Goal: Task Accomplishment & Management: Complete application form

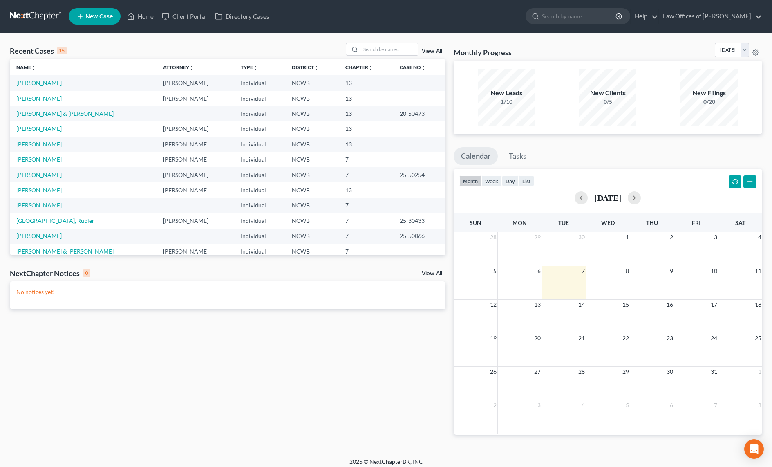
click at [38, 207] on link "[PERSON_NAME]" at bounding box center [38, 204] width 45 height 7
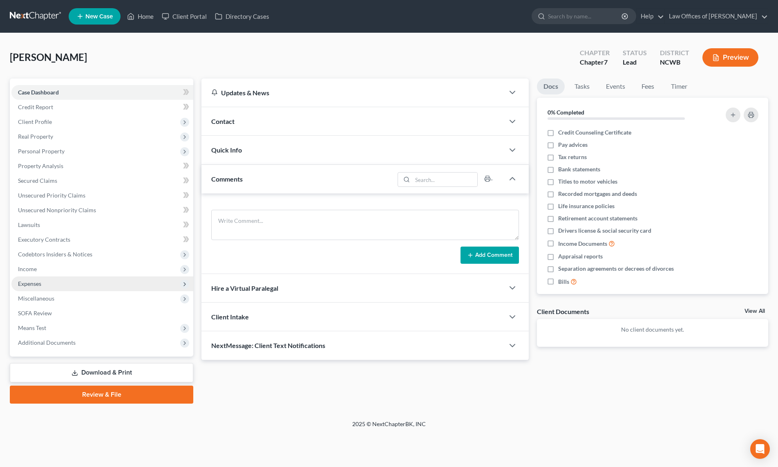
click at [32, 283] on span "Expenses" at bounding box center [29, 283] width 23 height 7
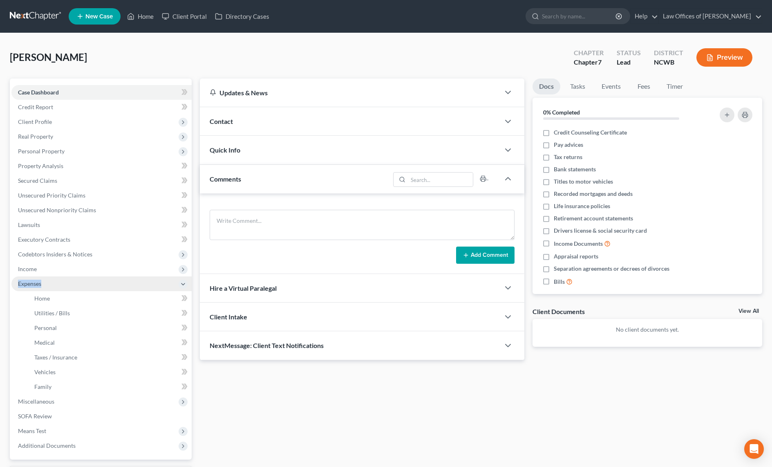
click at [32, 283] on span "Expenses" at bounding box center [29, 283] width 23 height 7
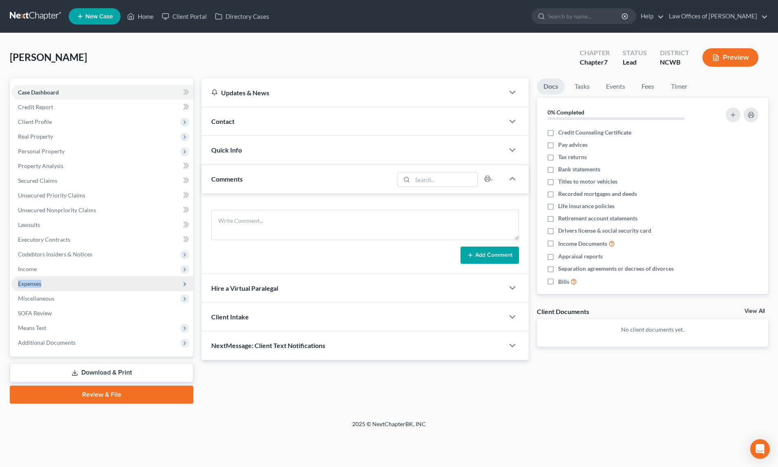
click at [30, 281] on span "Expenses" at bounding box center [29, 283] width 23 height 7
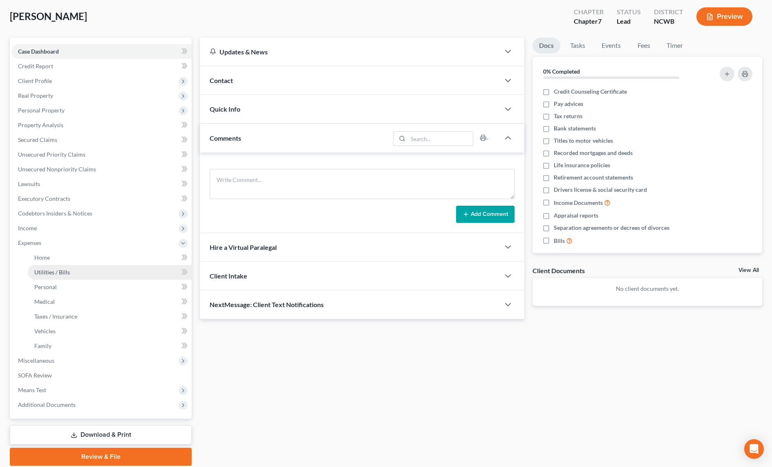
scroll to position [71, 0]
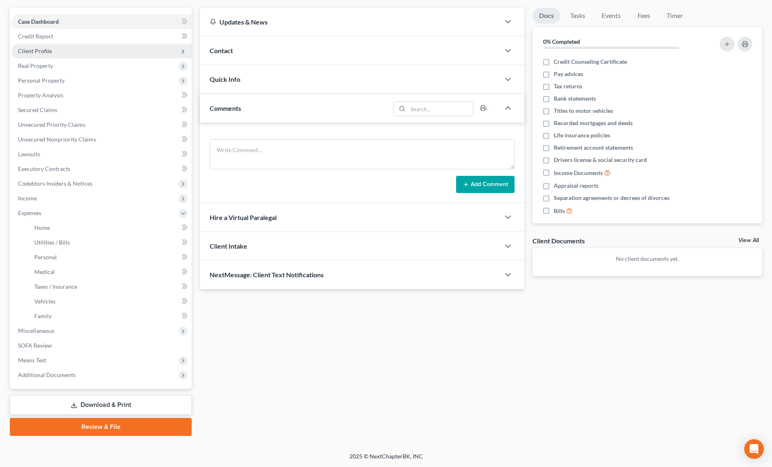
click at [38, 51] on span "Client Profile" at bounding box center [35, 50] width 34 height 7
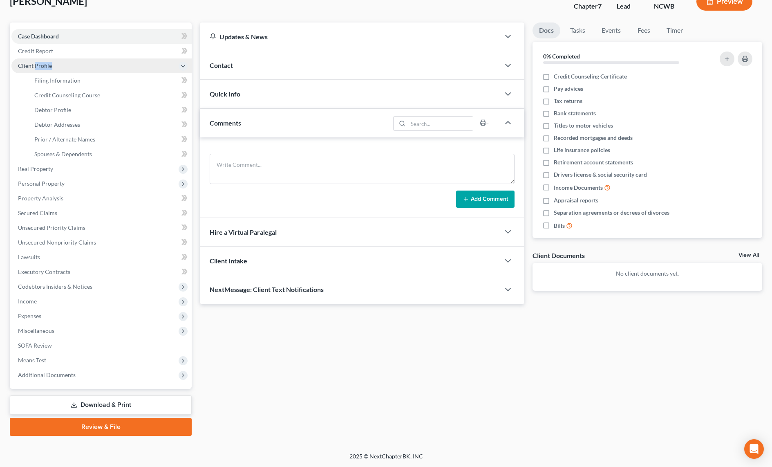
click at [38, 62] on span "Client Profile" at bounding box center [35, 65] width 34 height 7
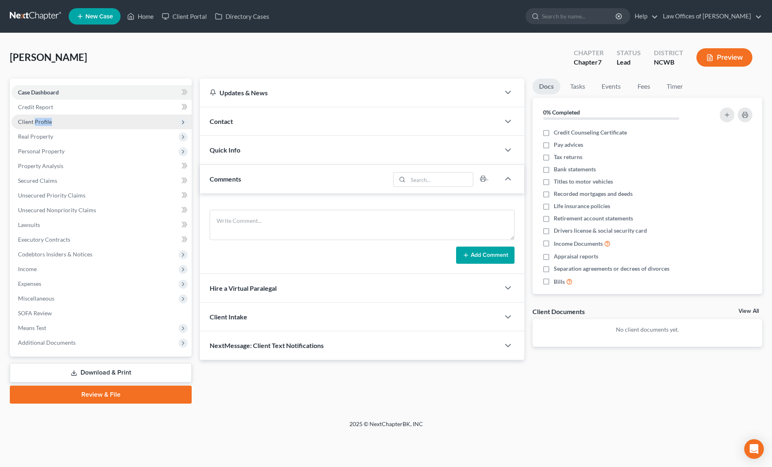
scroll to position [0, 0]
click at [32, 123] on span "Client Profile" at bounding box center [35, 121] width 34 height 7
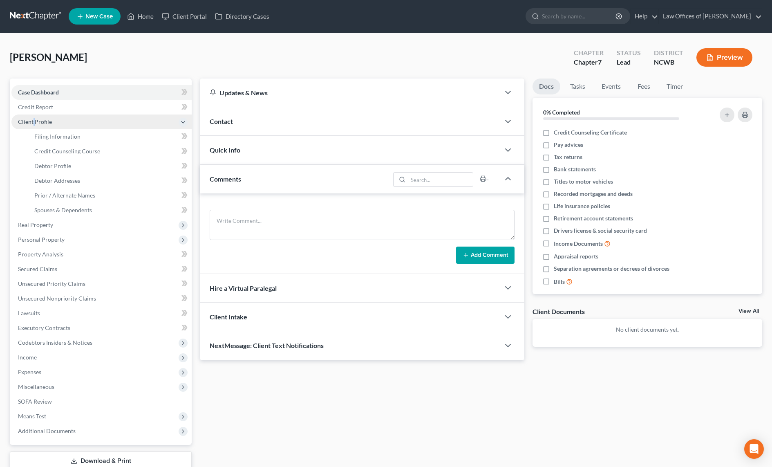
click at [32, 123] on span "Client Profile" at bounding box center [35, 121] width 34 height 7
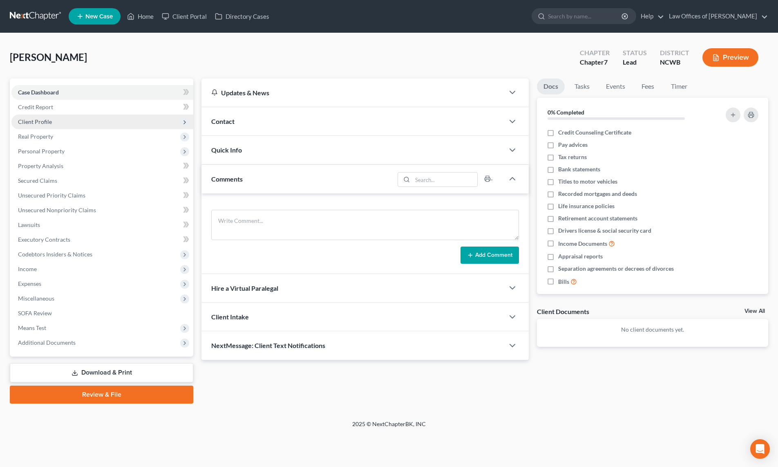
click at [28, 124] on span "Client Profile" at bounding box center [35, 121] width 34 height 7
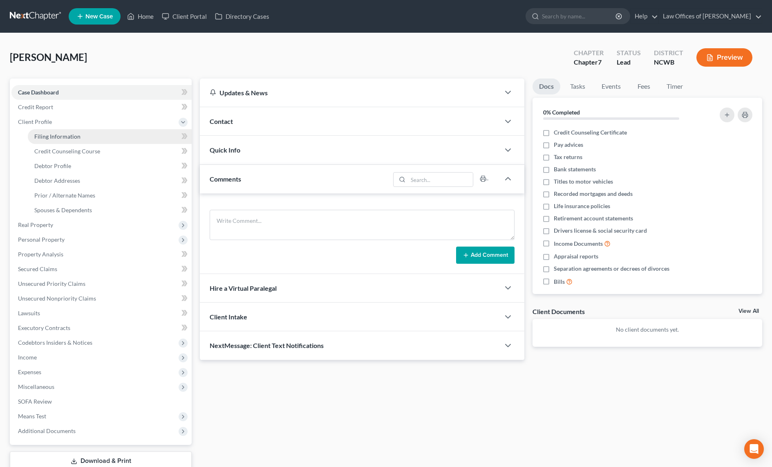
click at [51, 134] on span "Filing Information" at bounding box center [57, 136] width 46 height 7
select select "1"
select select "0"
select select "28"
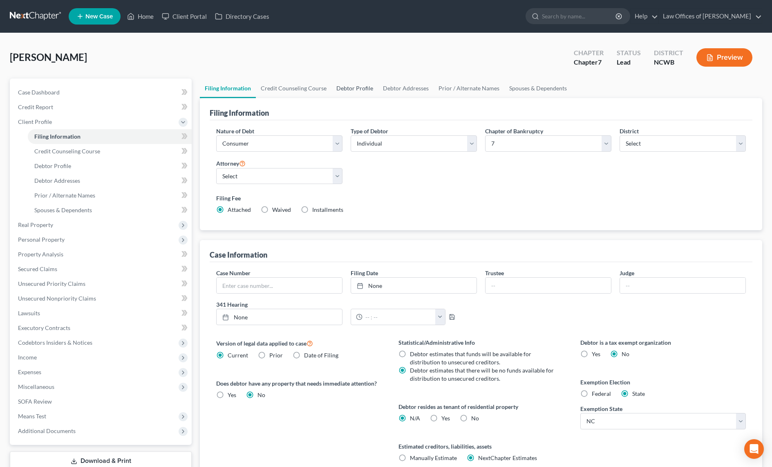
click at [349, 89] on link "Debtor Profile" at bounding box center [354, 88] width 47 height 20
select select "1"
select select "2"
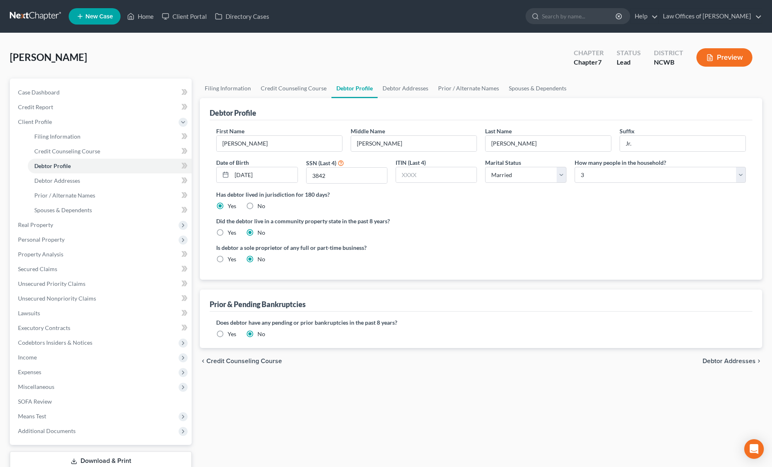
click at [721, 58] on button "Preview" at bounding box center [724, 57] width 56 height 18
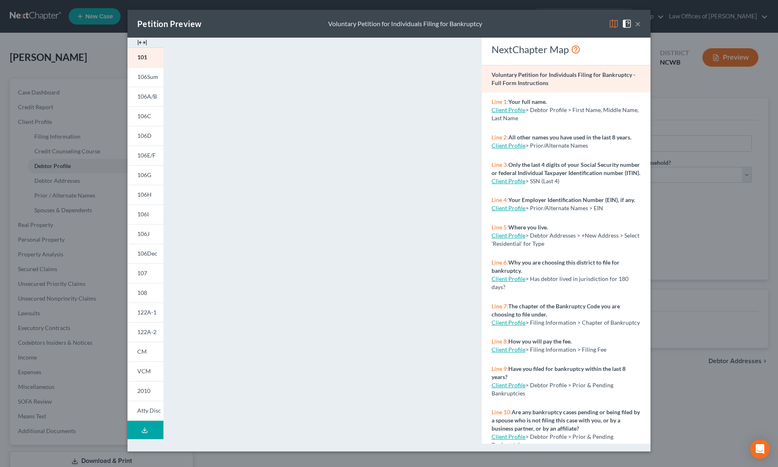
click at [612, 23] on img at bounding box center [614, 24] width 10 height 10
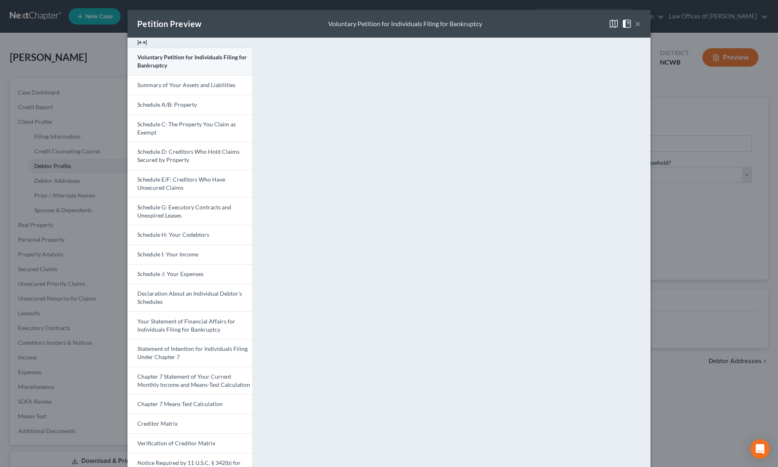
click at [180, 57] on span "Voluntary Petition for Individuals Filing for Bankruptcy" at bounding box center [191, 61] width 109 height 15
click at [639, 28] on div "Petition Preview Voluntary Petition for Individuals Filing for Bankruptcy ×" at bounding box center [388, 24] width 523 height 28
click at [636, 22] on button "×" at bounding box center [638, 24] width 6 height 10
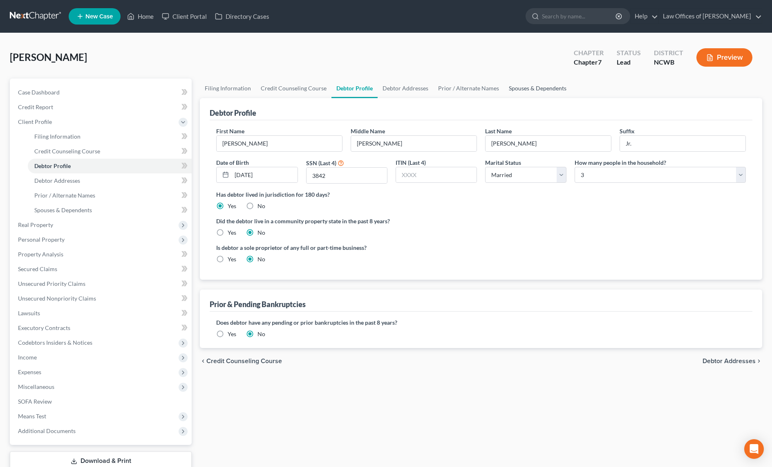
click at [519, 88] on link "Spouses & Dependents" at bounding box center [537, 88] width 67 height 20
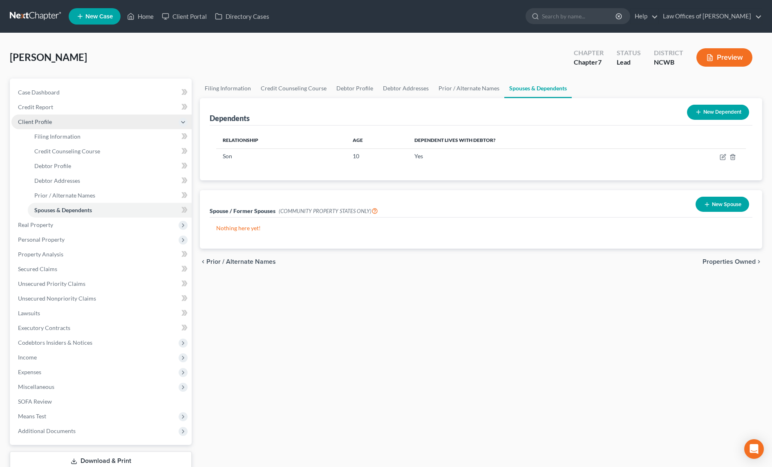
click at [39, 121] on span "Client Profile" at bounding box center [35, 121] width 34 height 7
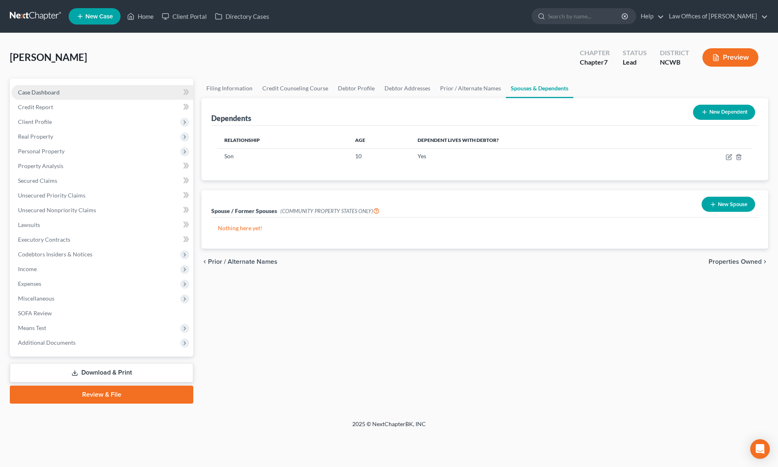
click at [50, 94] on span "Case Dashboard" at bounding box center [39, 92] width 42 height 7
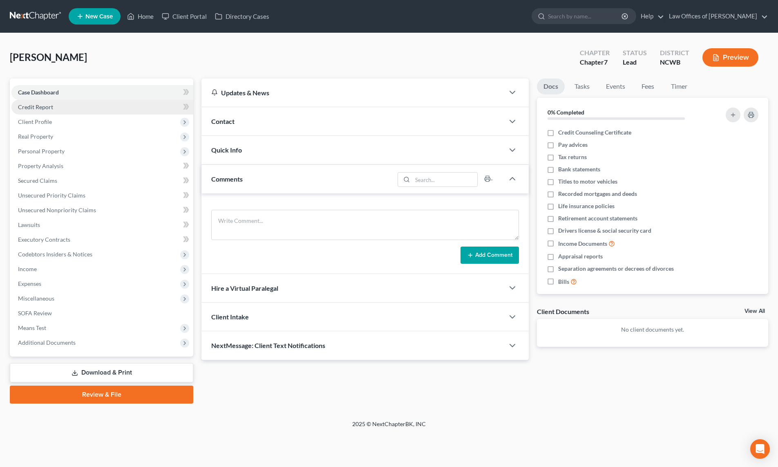
click at [47, 108] on span "Credit Report" at bounding box center [35, 106] width 35 height 7
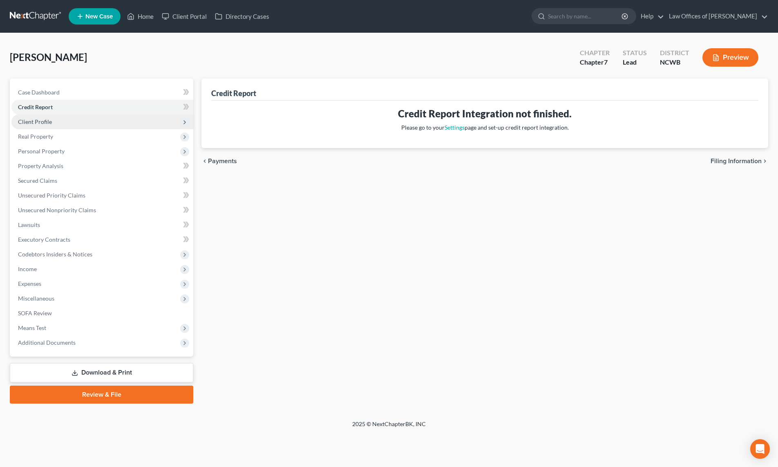
click at [40, 125] on span "Client Profile" at bounding box center [102, 121] width 182 height 15
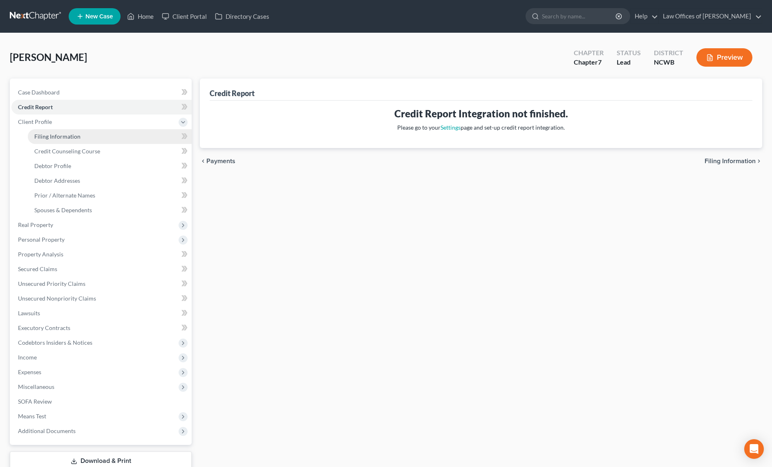
click at [44, 136] on span "Filing Information" at bounding box center [57, 136] width 46 height 7
select select "1"
select select "0"
select select "59"
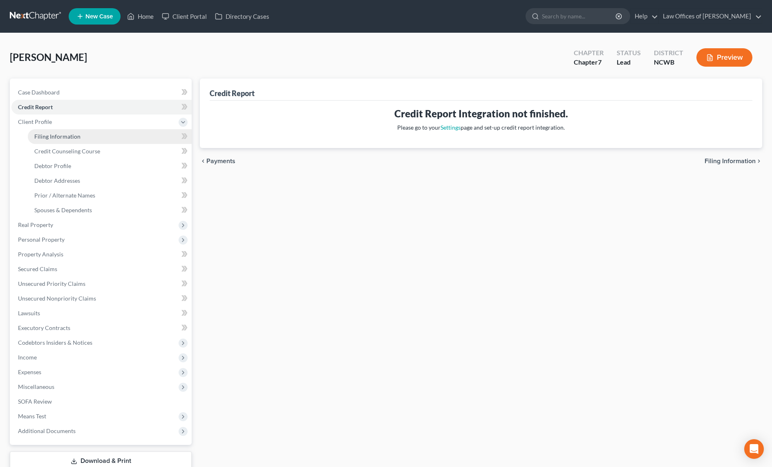
select select "28"
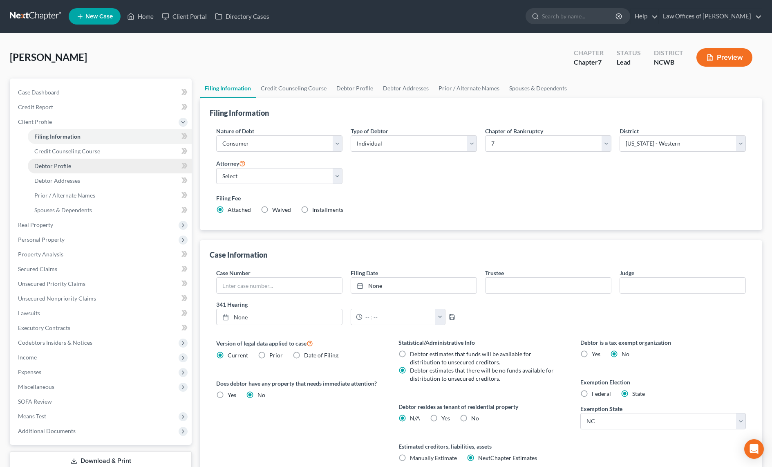
click at [55, 169] on link "Debtor Profile" at bounding box center [110, 166] width 164 height 15
select select "1"
select select "2"
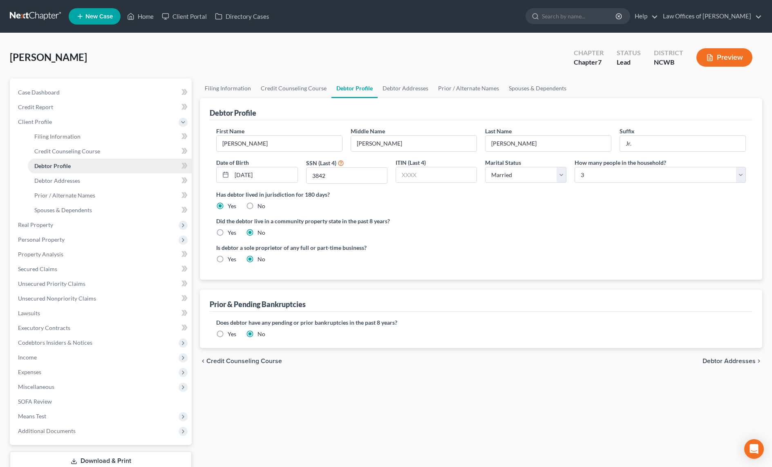
click at [60, 165] on span "Debtor Profile" at bounding box center [52, 165] width 36 height 7
click at [60, 183] on span "Debtor Addresses" at bounding box center [57, 180] width 46 height 7
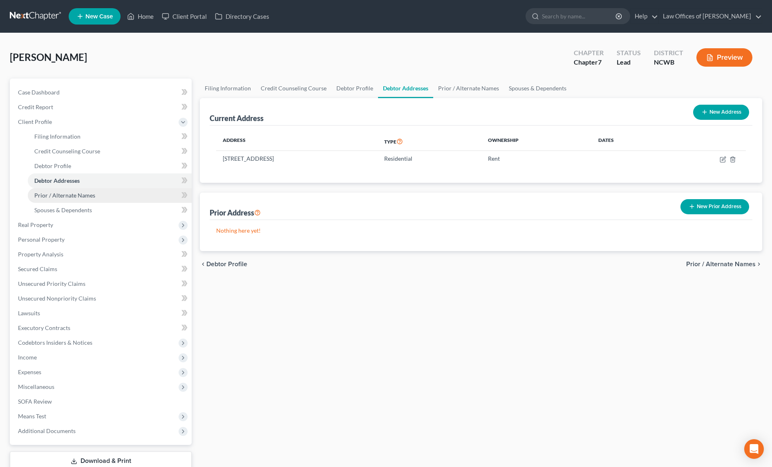
click at [60, 196] on span "Prior / Alternate Names" at bounding box center [64, 195] width 61 height 7
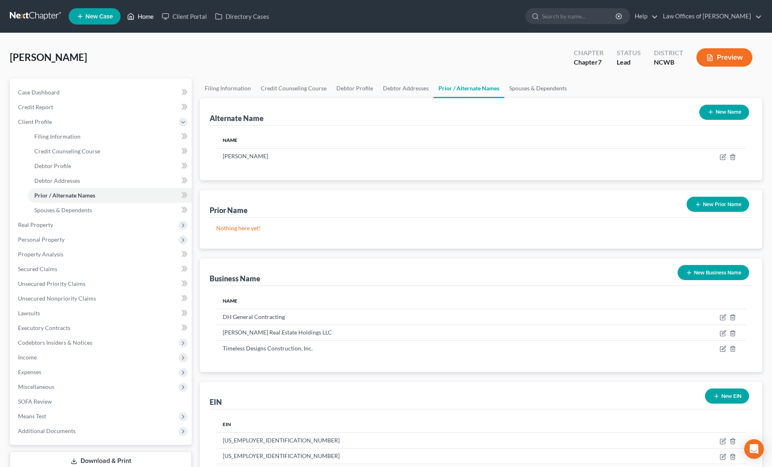
click at [136, 16] on link "Home" at bounding box center [140, 16] width 35 height 15
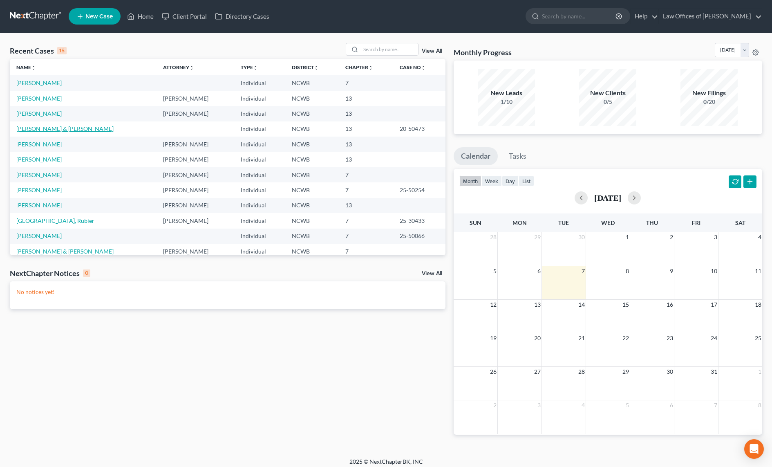
click at [51, 130] on link "[PERSON_NAME] & [PERSON_NAME]" at bounding box center [64, 128] width 97 height 7
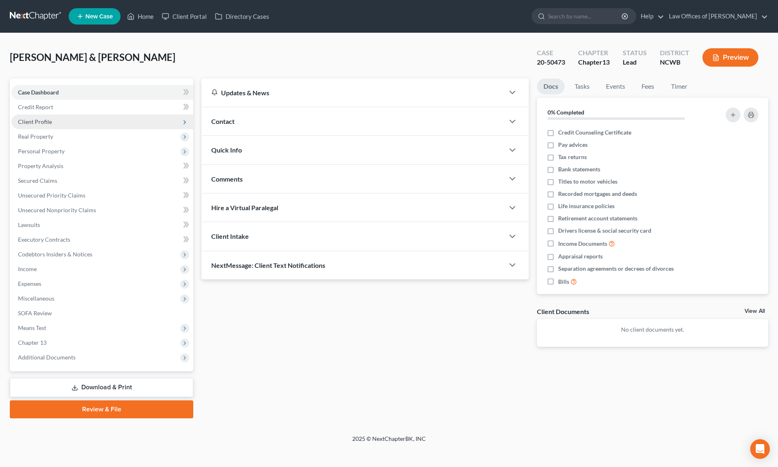
click at [42, 119] on span "Client Profile" at bounding box center [35, 121] width 34 height 7
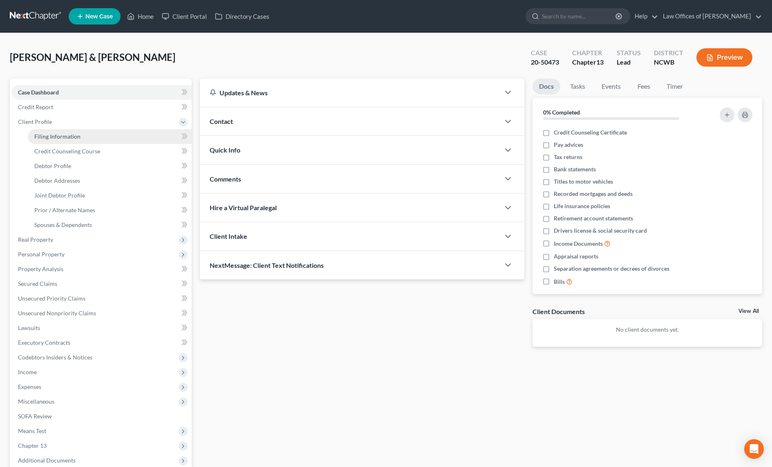
click at [40, 137] on span "Filing Information" at bounding box center [57, 136] width 46 height 7
select select "1"
select select "3"
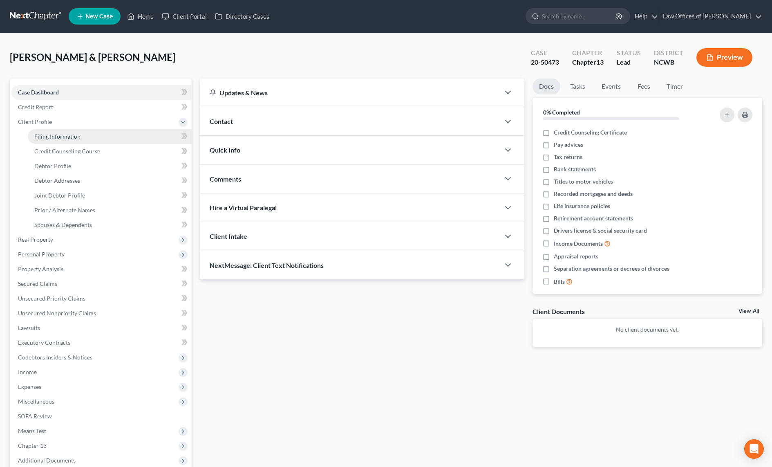
select select "59"
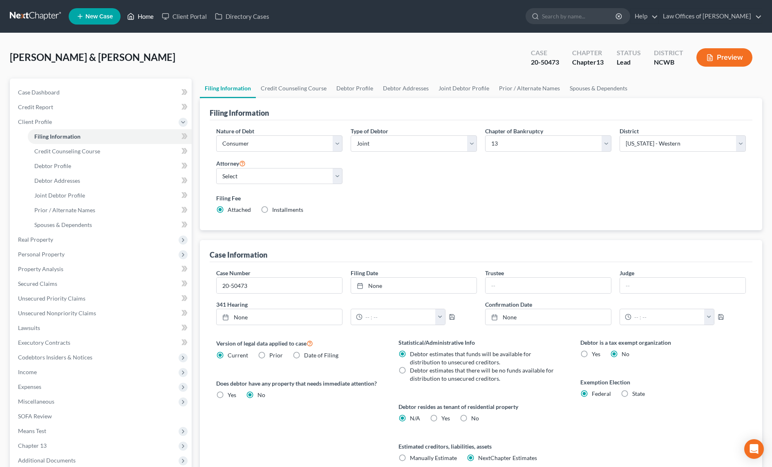
click at [146, 16] on link "Home" at bounding box center [140, 16] width 35 height 15
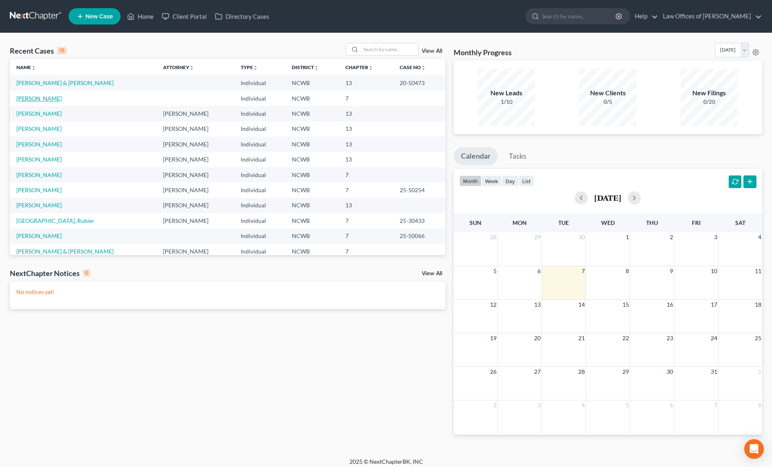
click at [45, 100] on link "[PERSON_NAME]" at bounding box center [38, 98] width 45 height 7
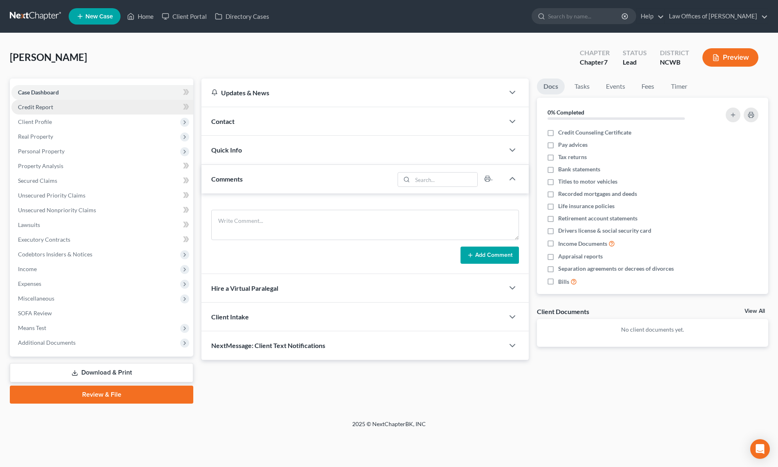
click at [41, 105] on span "Credit Report" at bounding box center [35, 106] width 35 height 7
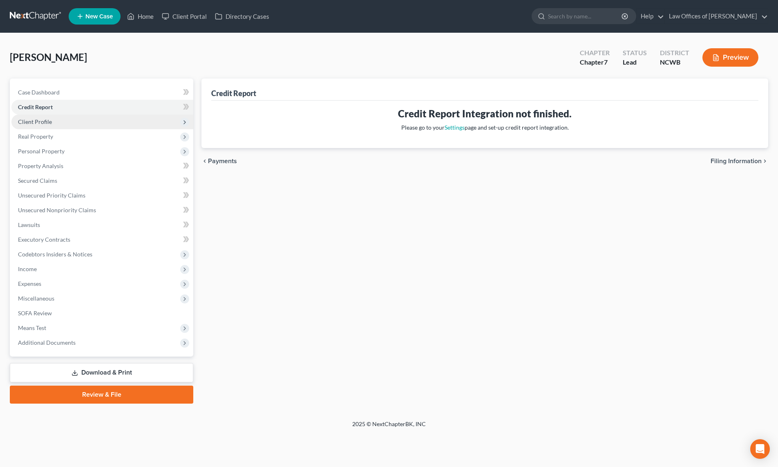
click at [37, 123] on span "Client Profile" at bounding box center [35, 121] width 34 height 7
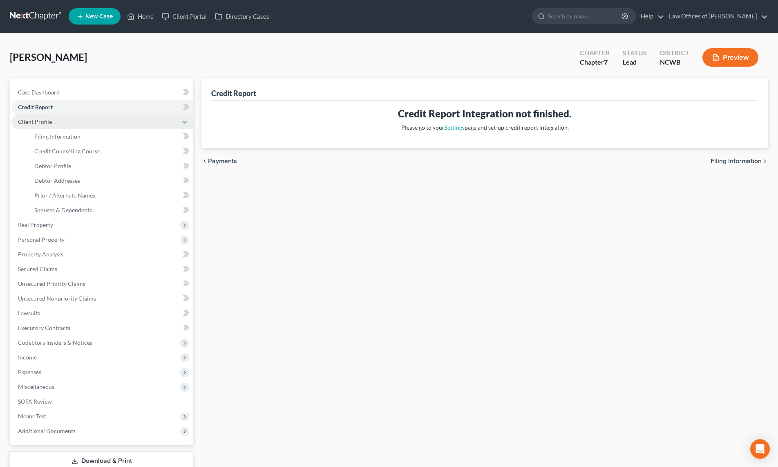
click at [37, 123] on span "Client Profile" at bounding box center [35, 121] width 34 height 7
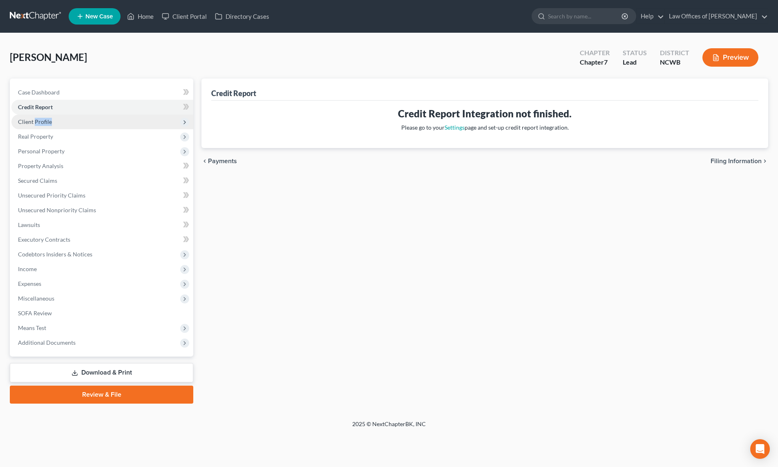
click at [37, 123] on span "Client Profile" at bounding box center [35, 121] width 34 height 7
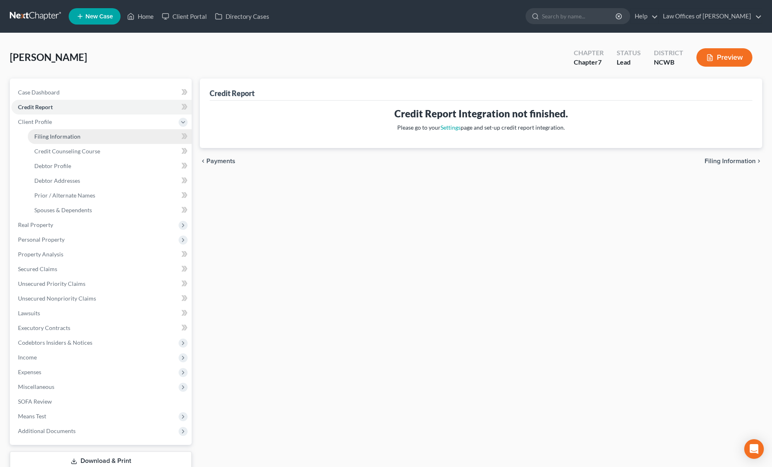
click at [37, 134] on span "Filing Information" at bounding box center [57, 136] width 46 height 7
select select "1"
select select "0"
select select "59"
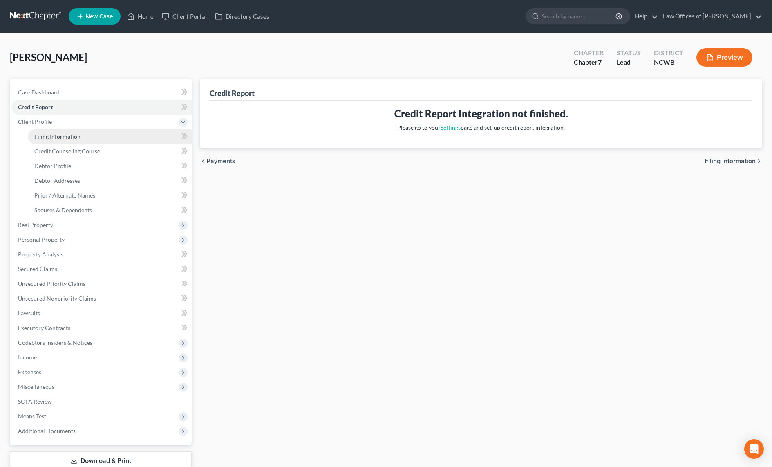
select select "28"
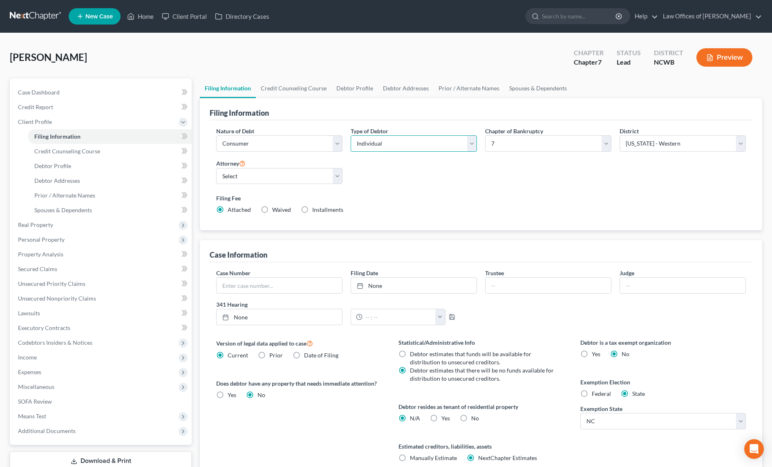
click at [393, 140] on select "Select Individual Joint" at bounding box center [414, 143] width 126 height 16
select select "1"
click at [351, 135] on select "Select Individual Joint" at bounding box center [414, 143] width 126 height 16
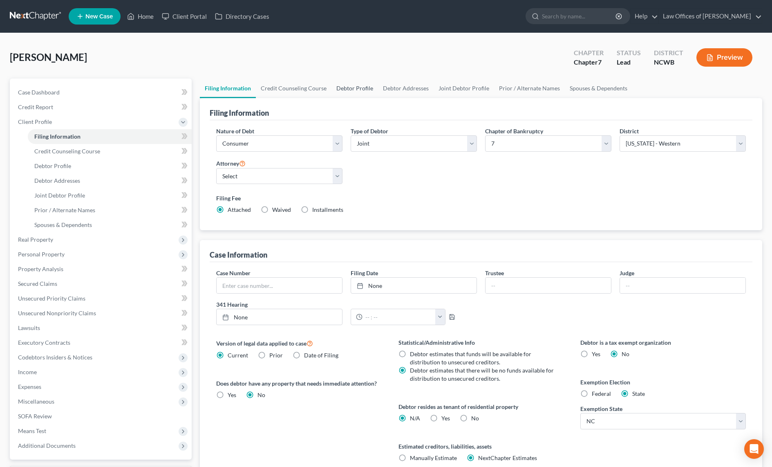
click at [353, 88] on link "Debtor Profile" at bounding box center [354, 88] width 47 height 20
select select "1"
select select "2"
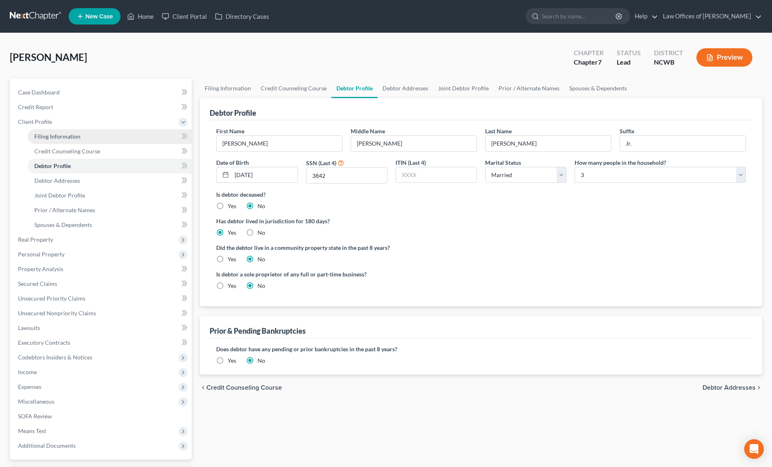
click at [66, 138] on span "Filing Information" at bounding box center [57, 136] width 46 height 7
select select "1"
select select "0"
select select "59"
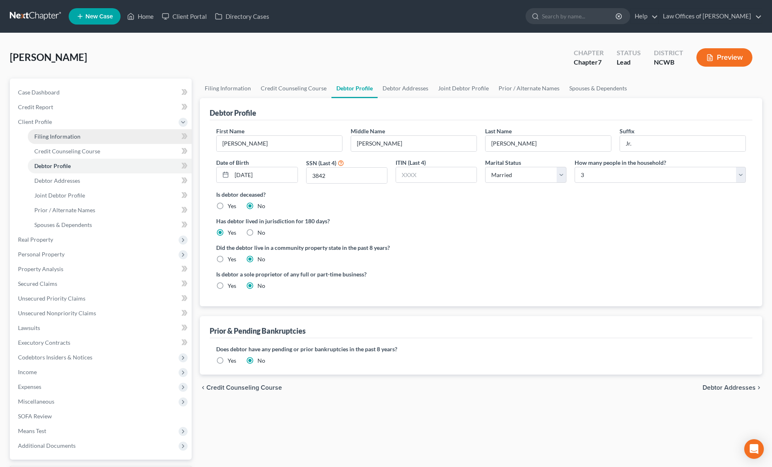
select select "28"
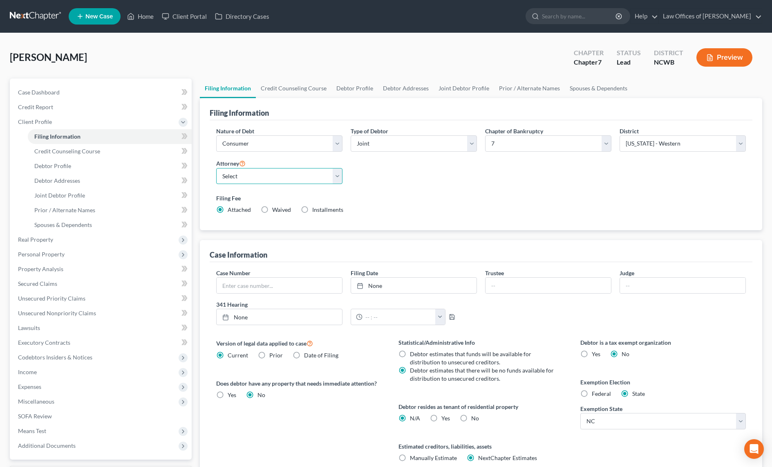
click at [264, 180] on select "Select F. [PERSON_NAME] - NCWB [PERSON_NAME] - [GEOGRAPHIC_DATA]" at bounding box center [279, 176] width 126 height 16
select select "1"
click at [216, 168] on select "Select F. [PERSON_NAME] - NCWB [PERSON_NAME] - [GEOGRAPHIC_DATA]" at bounding box center [279, 176] width 126 height 16
click at [144, 15] on link "Home" at bounding box center [140, 16] width 35 height 15
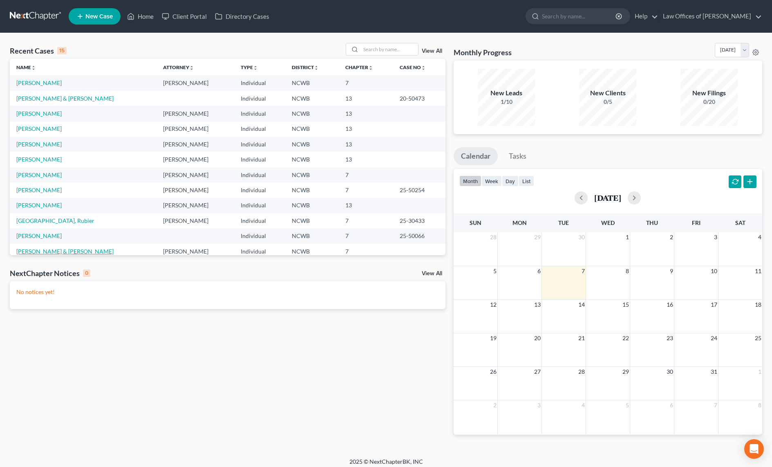
click at [52, 252] on link "[PERSON_NAME] & [PERSON_NAME]" at bounding box center [64, 251] width 97 height 7
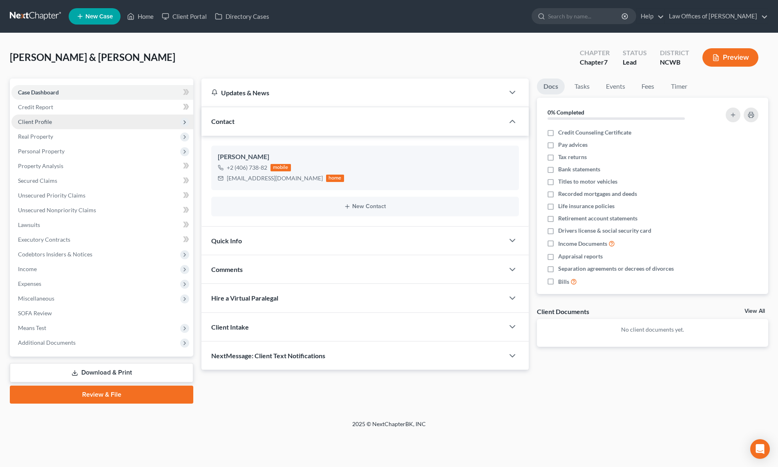
click at [41, 121] on span "Client Profile" at bounding box center [35, 121] width 34 height 7
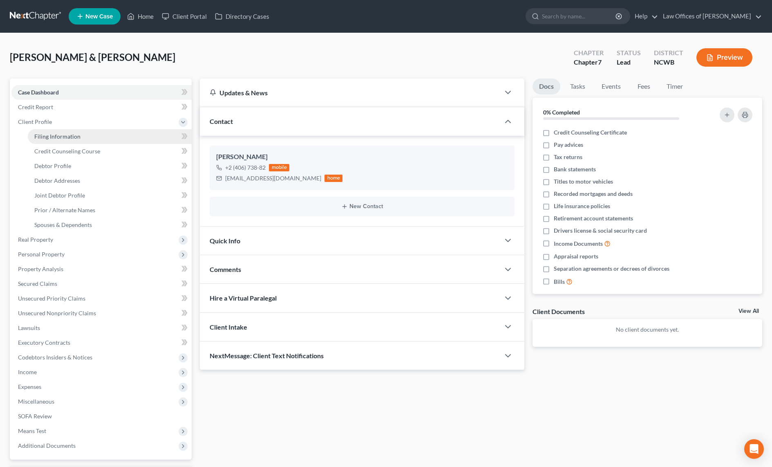
click at [40, 139] on span "Filing Information" at bounding box center [57, 136] width 46 height 7
select select "1"
select select "0"
select select "59"
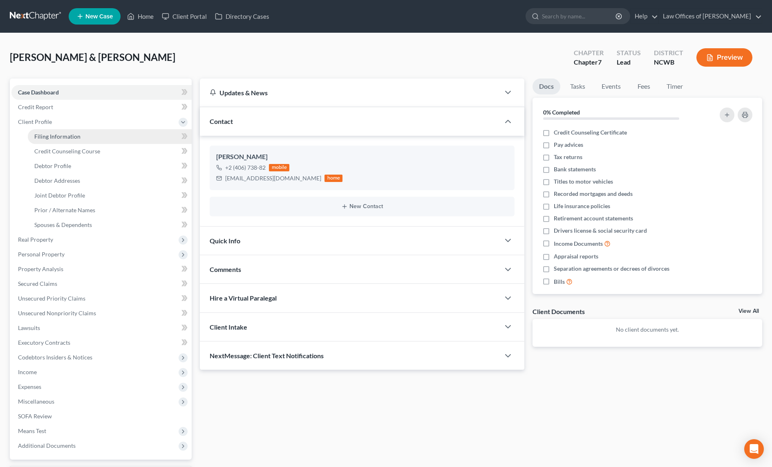
select select "1"
select select "28"
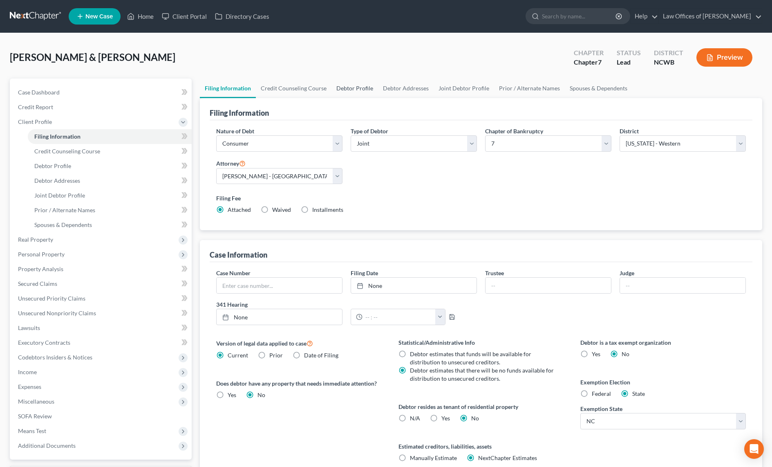
click at [362, 90] on link "Debtor Profile" at bounding box center [354, 88] width 47 height 20
select select "1"
select select "3"
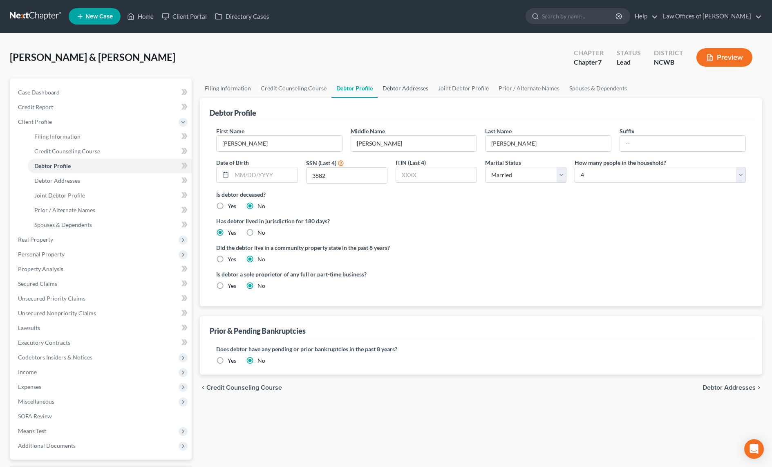
click at [389, 87] on link "Debtor Addresses" at bounding box center [406, 88] width 56 height 20
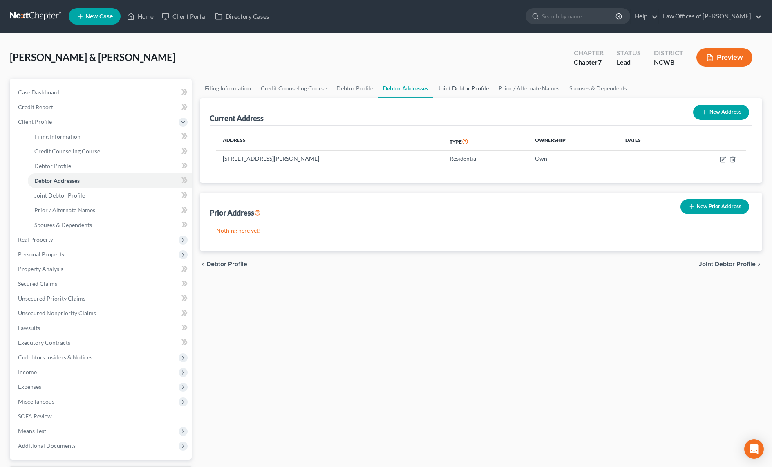
click at [458, 89] on link "Joint Debtor Profile" at bounding box center [463, 88] width 60 height 20
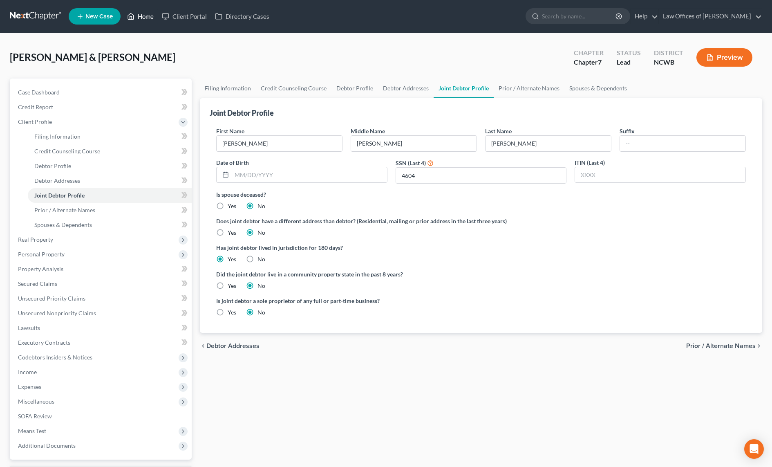
click at [129, 17] on icon at bounding box center [130, 16] width 7 height 10
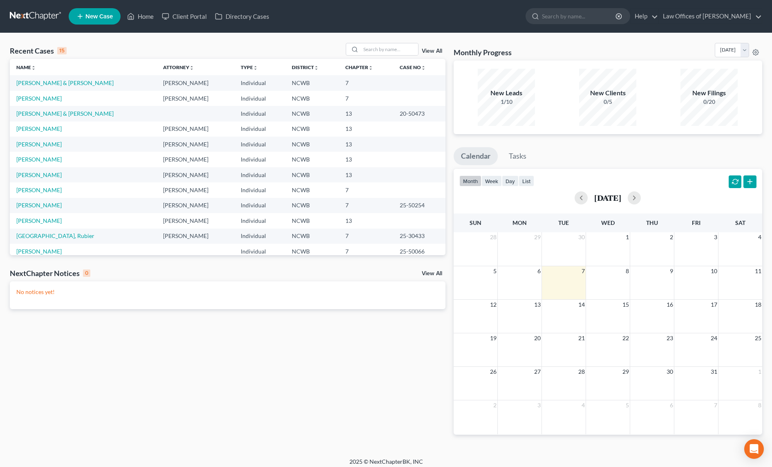
click at [40, 102] on td "[PERSON_NAME]" at bounding box center [83, 98] width 147 height 15
click at [40, 95] on link "[PERSON_NAME]" at bounding box center [38, 98] width 45 height 7
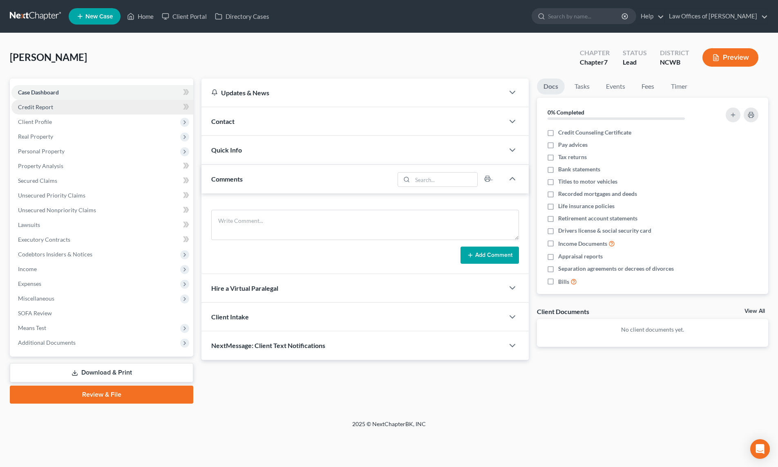
click at [31, 109] on span "Credit Report" at bounding box center [35, 106] width 35 height 7
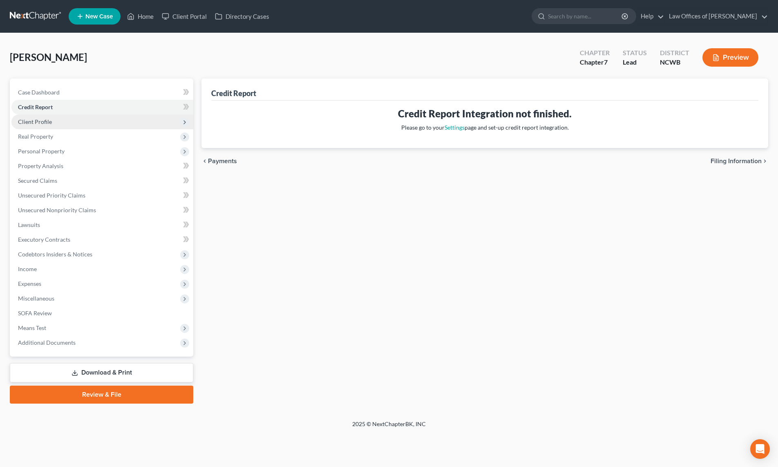
click at [34, 123] on span "Client Profile" at bounding box center [35, 121] width 34 height 7
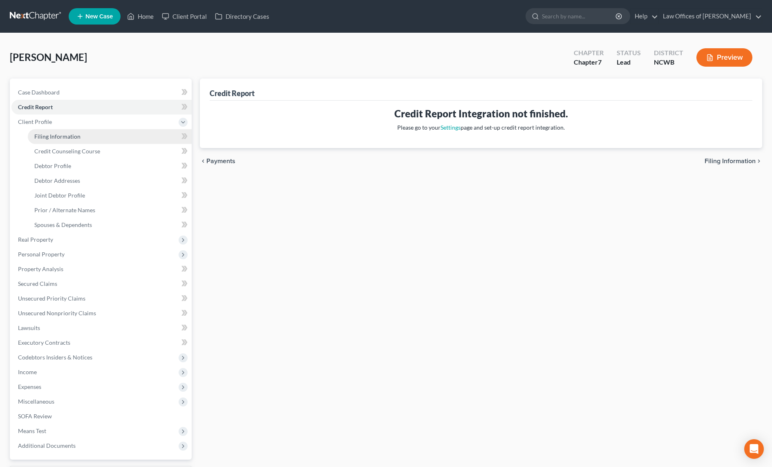
click at [42, 134] on span "Filing Information" at bounding box center [57, 136] width 46 height 7
select select "1"
select select "0"
select select "59"
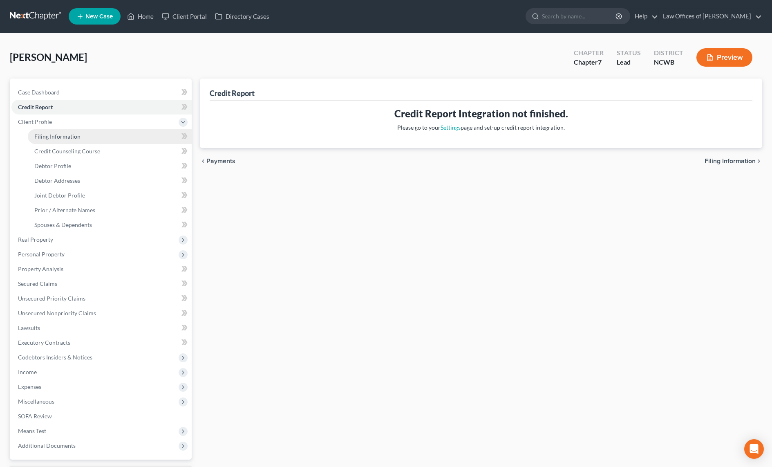
select select "1"
select select "28"
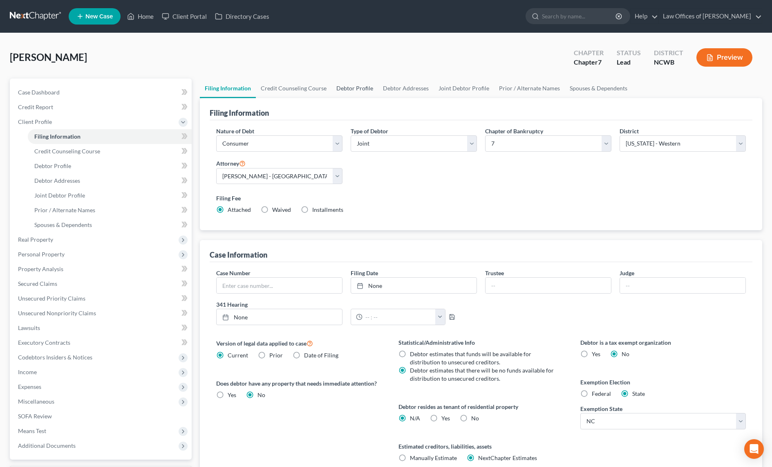
click at [349, 87] on link "Debtor Profile" at bounding box center [354, 88] width 47 height 20
select select "1"
select select "2"
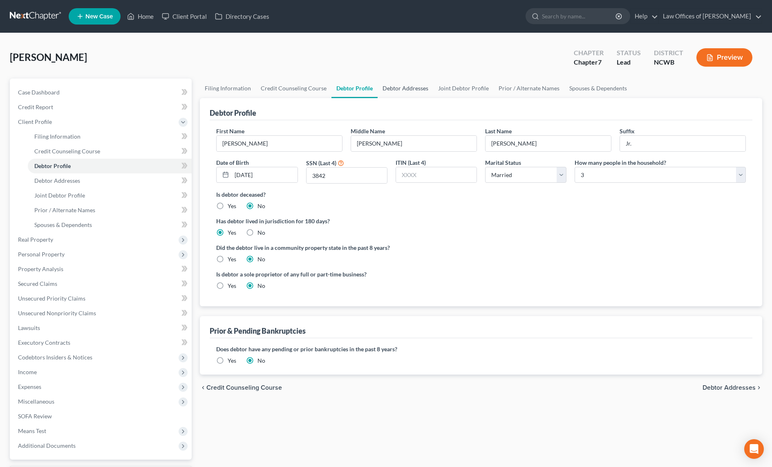
click at [402, 90] on link "Debtor Addresses" at bounding box center [406, 88] width 56 height 20
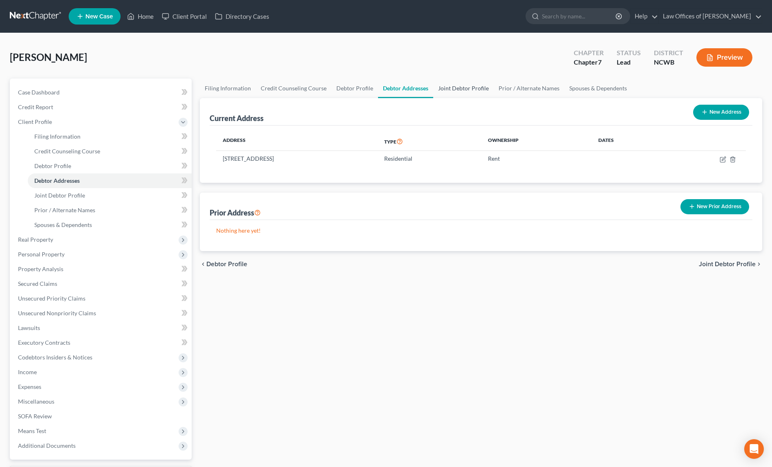
click at [452, 92] on link "Joint Debtor Profile" at bounding box center [463, 88] width 60 height 20
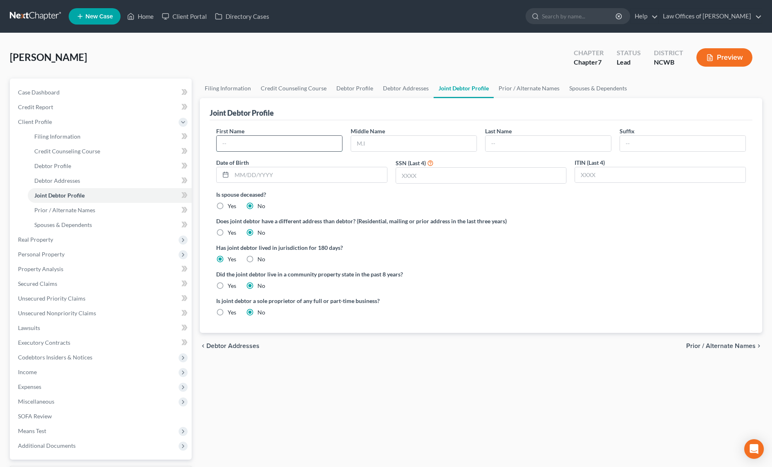
click at [304, 145] on input "text" at bounding box center [279, 144] width 125 height 16
drag, startPoint x: 301, startPoint y: 139, endPoint x: 365, endPoint y: 140, distance: 63.7
click at [301, 140] on input "text" at bounding box center [279, 144] width 125 height 16
type input "[PERSON_NAME]"
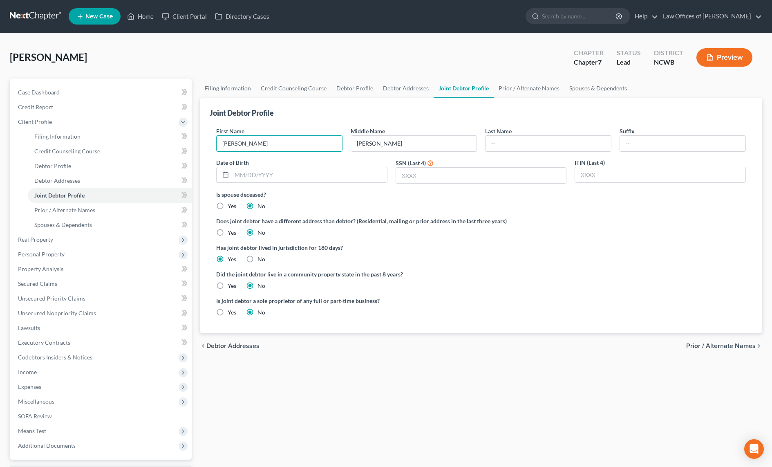
type input "h"
type input "[PERSON_NAME]"
click at [458, 177] on input "text" at bounding box center [481, 176] width 170 height 16
type input "8100"
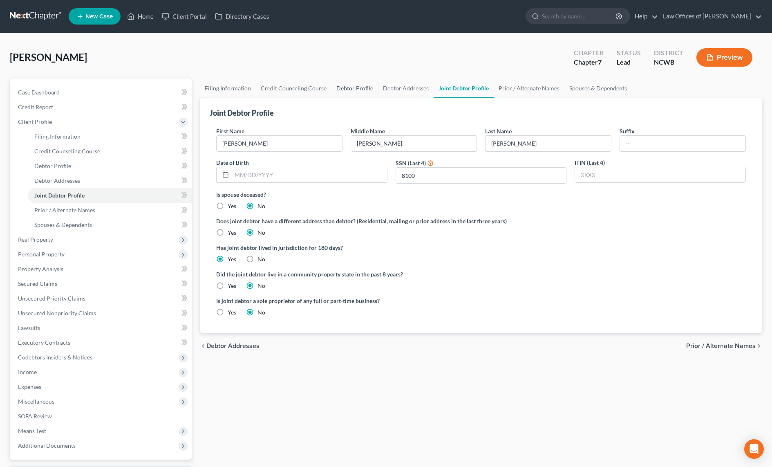
click at [341, 89] on link "Debtor Profile" at bounding box center [354, 88] width 47 height 20
select select "1"
select select "2"
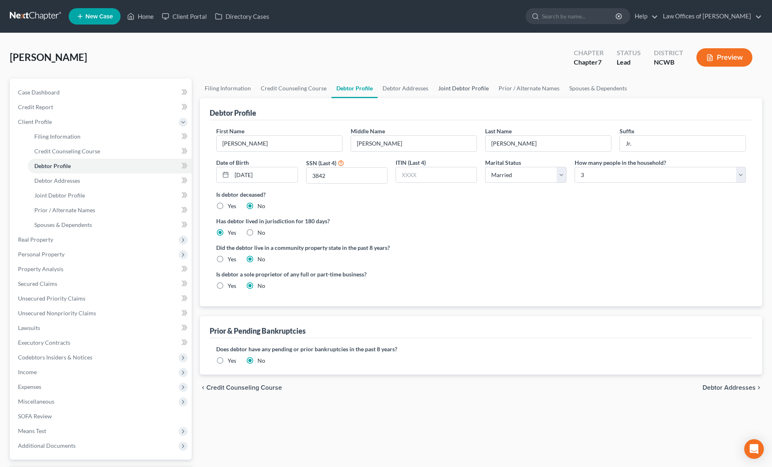
click at [461, 91] on link "Joint Debtor Profile" at bounding box center [463, 88] width 60 height 20
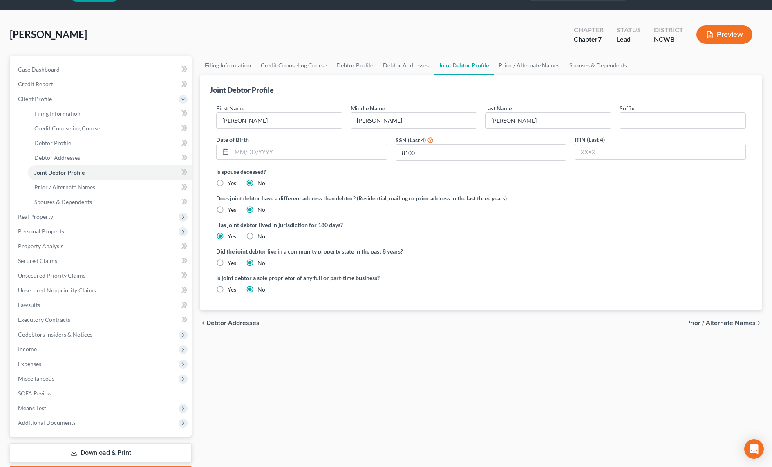
scroll to position [71, 0]
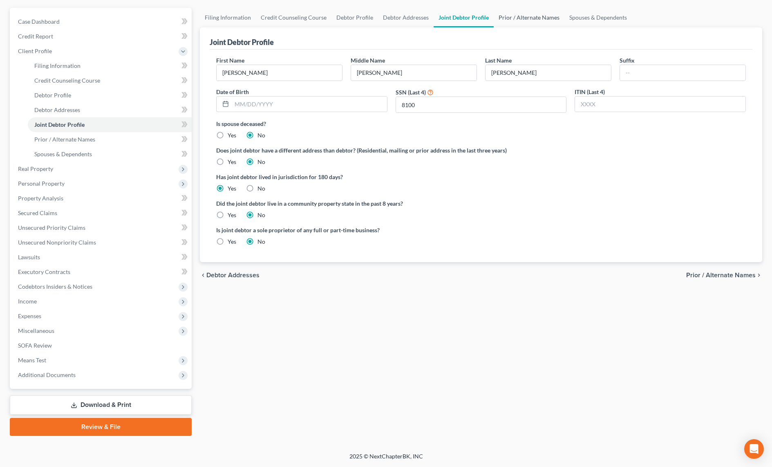
click at [525, 14] on link "Prior / Alternate Names" at bounding box center [529, 18] width 71 height 20
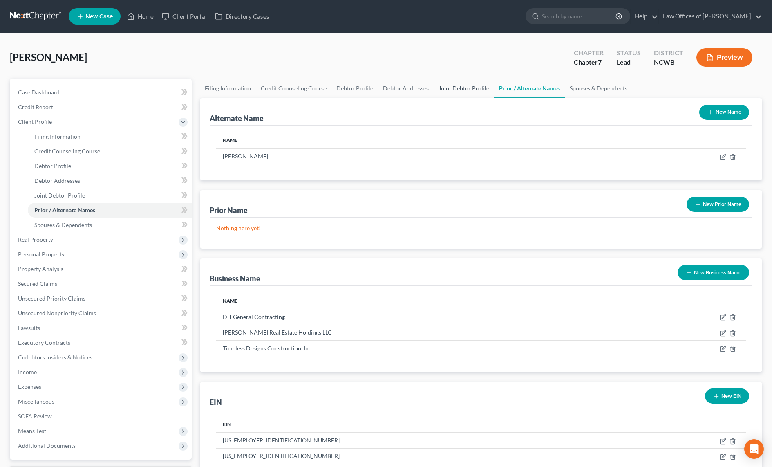
click at [442, 87] on link "Joint Debtor Profile" at bounding box center [463, 88] width 60 height 20
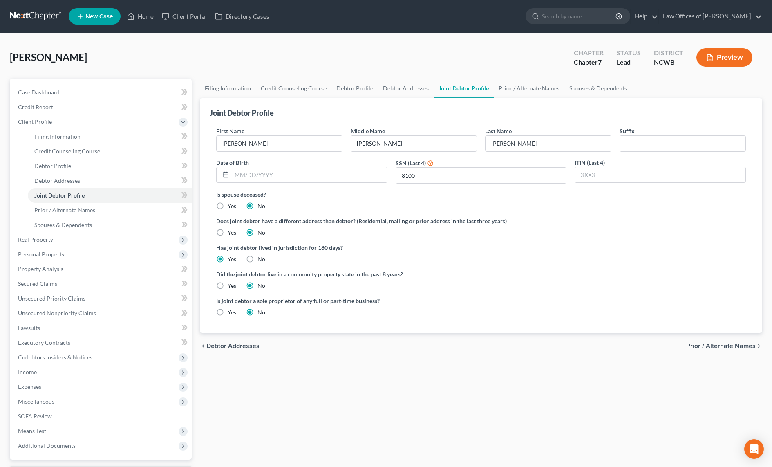
click at [228, 311] on label "Yes" at bounding box center [232, 312] width 9 height 8
click at [231, 311] on input "Yes" at bounding box center [233, 310] width 5 height 5
radio input "true"
radio input "false"
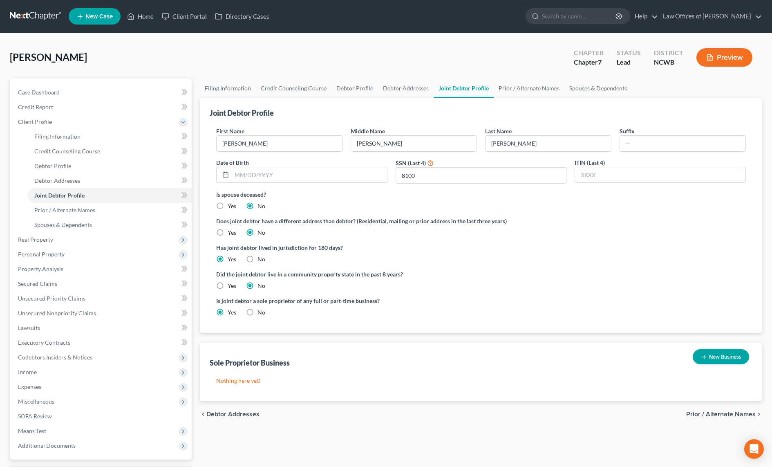
click at [712, 356] on button "New Business" at bounding box center [721, 356] width 56 height 15
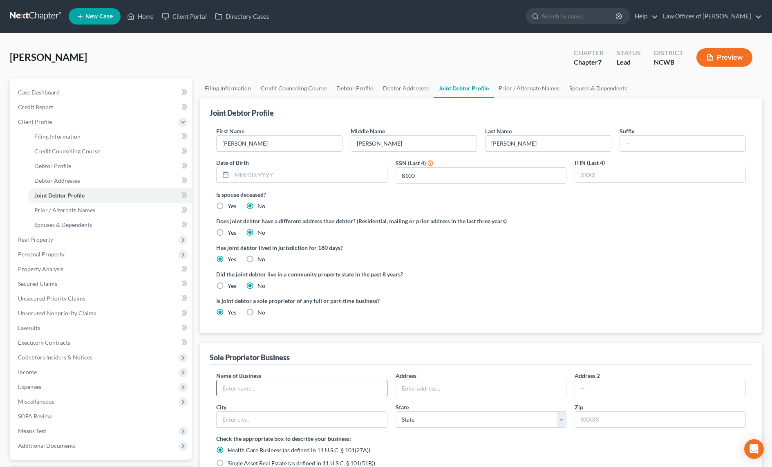
click at [249, 392] on input "text" at bounding box center [302, 388] width 170 height 16
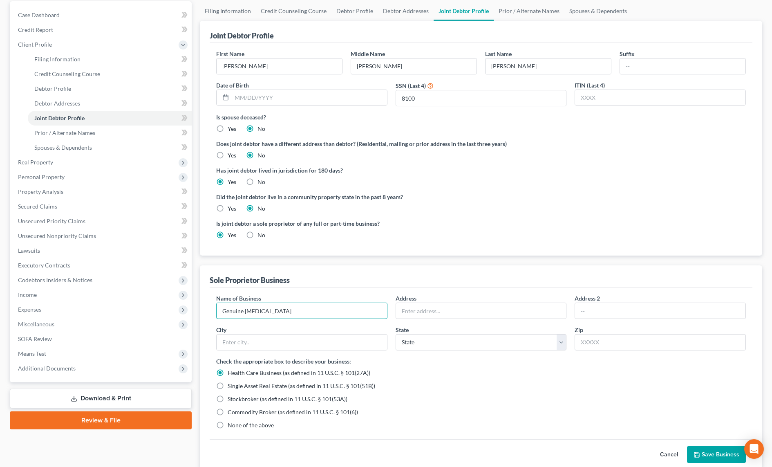
scroll to position [82, 0]
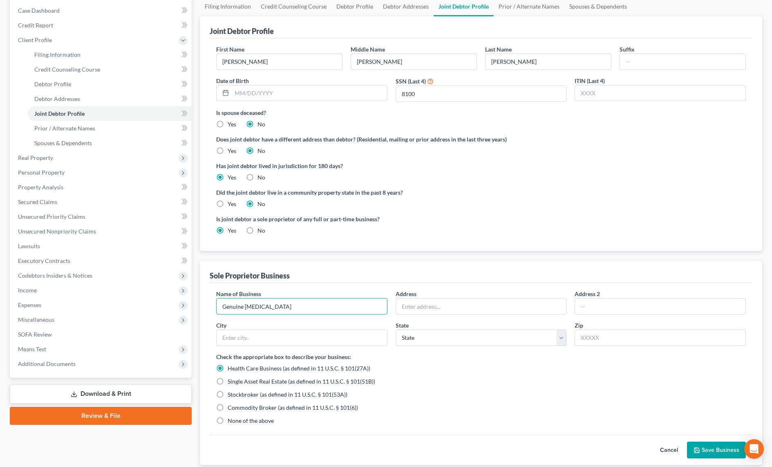
type input "Genuine [MEDICAL_DATA]"
click at [228, 422] on label "None of the above" at bounding box center [251, 420] width 46 height 8
click at [231, 422] on input "None of the above" at bounding box center [233, 418] width 5 height 5
radio input "true"
radio input "false"
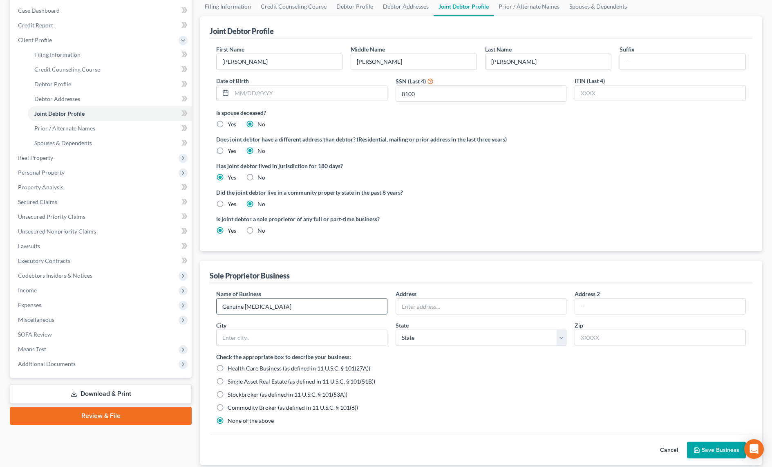
click at [362, 308] on input "Genuine [MEDICAL_DATA]" at bounding box center [302, 306] width 170 height 16
type input "Genuine Skin LLC"
click at [513, 306] on input "text" at bounding box center [481, 306] width 170 height 16
type input "[STREET_ADDRESS]"
type input "[GEOGRAPHIC_DATA]"
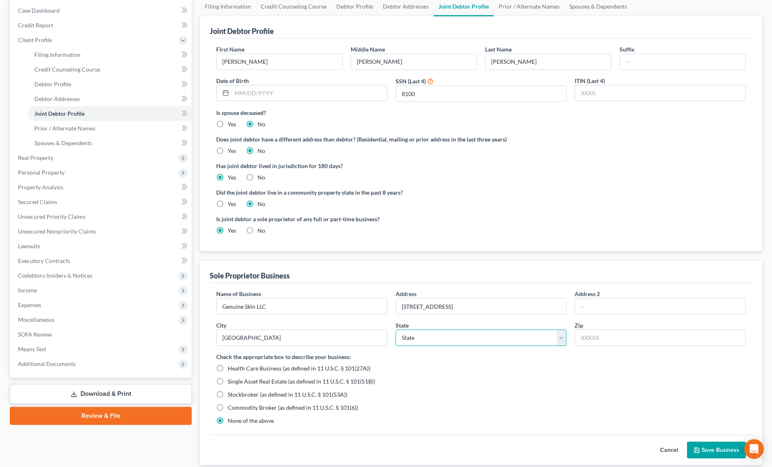
select select "28"
type input "28037"
click at [715, 451] on button "Save Business" at bounding box center [716, 449] width 59 height 17
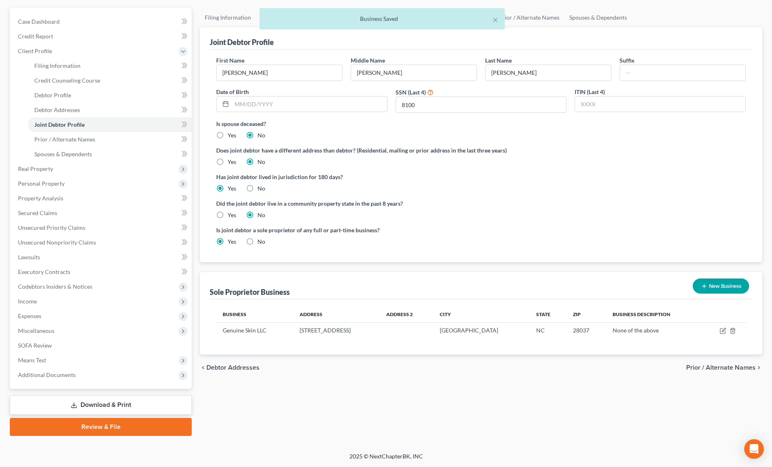
scroll to position [71, 0]
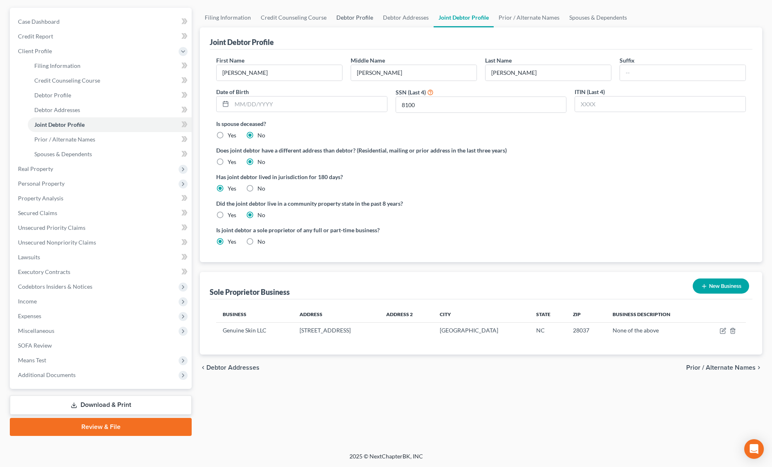
click at [340, 16] on link "Debtor Profile" at bounding box center [354, 18] width 47 height 20
select select "1"
select select "2"
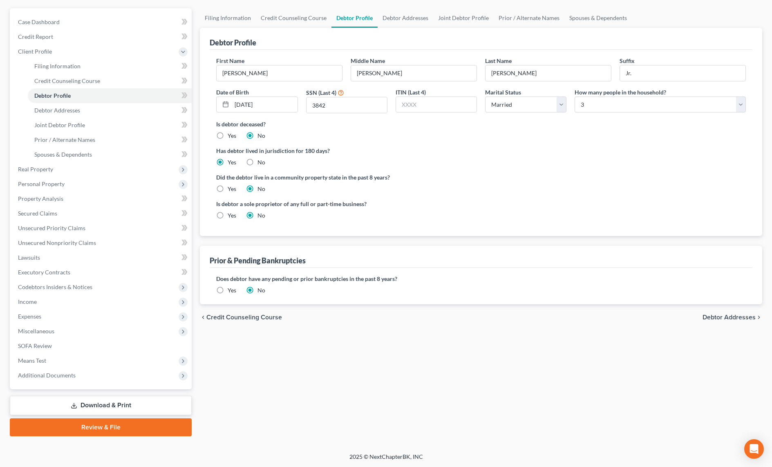
scroll to position [71, 0]
click at [447, 18] on link "Joint Debtor Profile" at bounding box center [463, 18] width 60 height 20
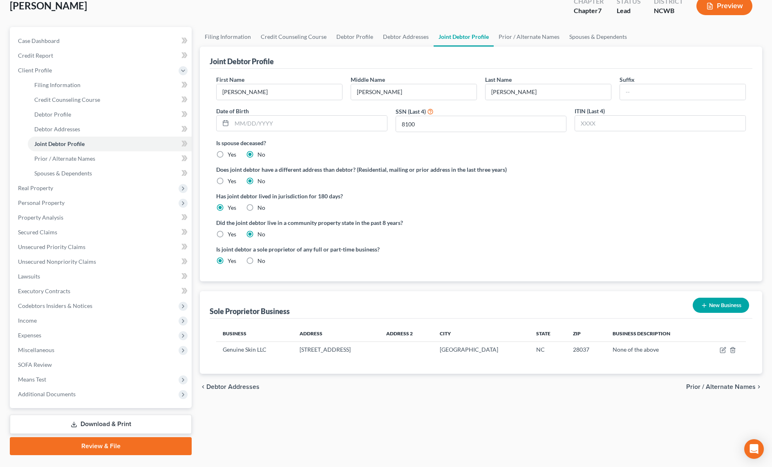
scroll to position [71, 0]
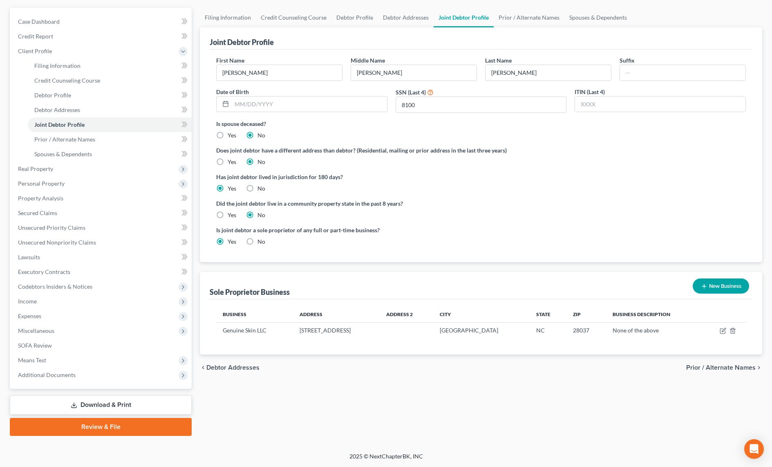
click at [717, 367] on span "Prior / Alternate Names" at bounding box center [720, 367] width 69 height 7
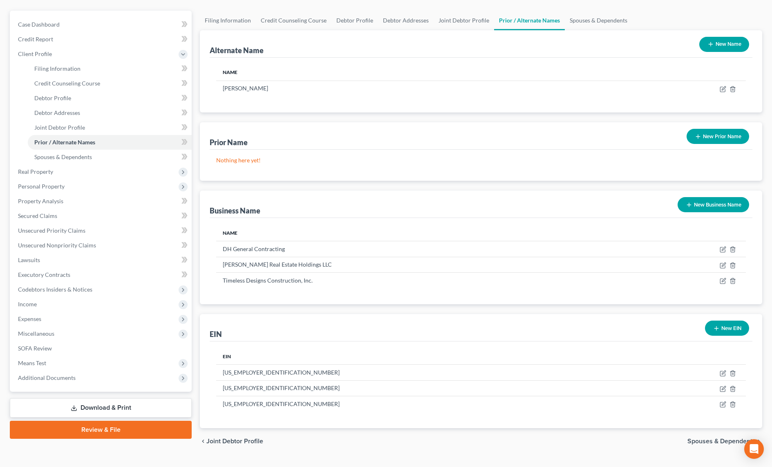
scroll to position [86, 0]
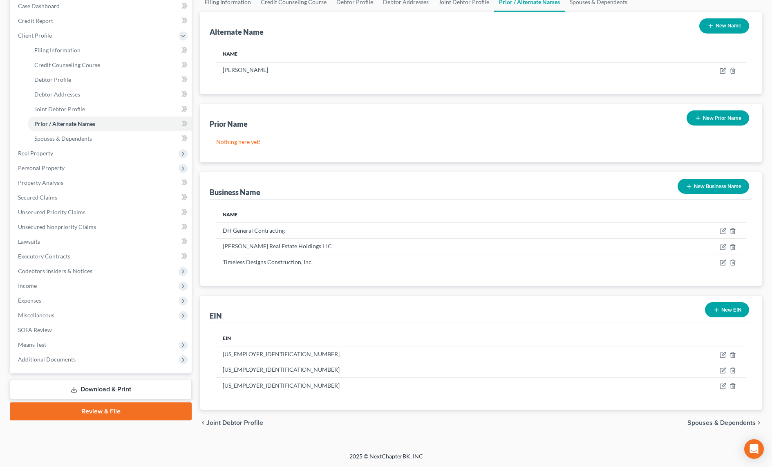
click at [712, 118] on button "New Prior Name" at bounding box center [717, 117] width 63 height 15
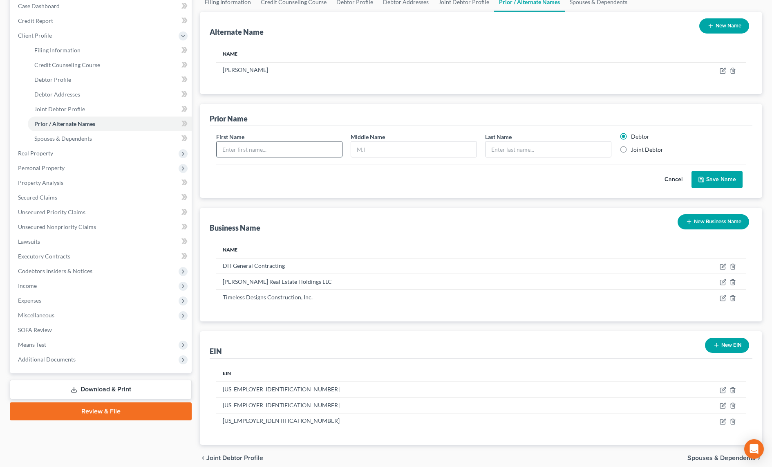
click at [277, 156] on input "text" at bounding box center [279, 149] width 125 height 16
type input "[PERSON_NAME]"
type input "Sava"
click at [718, 177] on button "Save Name" at bounding box center [716, 179] width 51 height 17
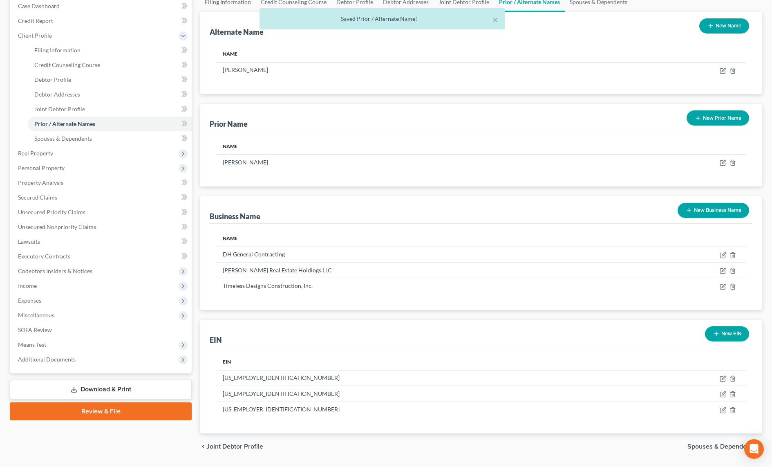
click at [704, 118] on button "New Prior Name" at bounding box center [717, 117] width 63 height 15
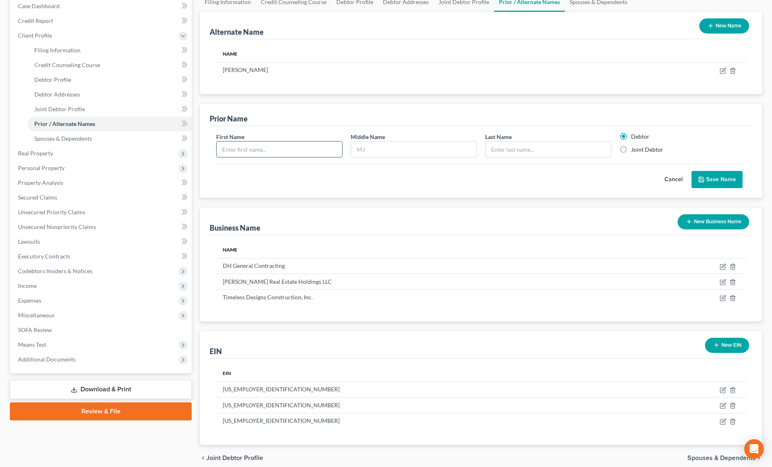
click at [319, 145] on input "text" at bounding box center [279, 149] width 125 height 16
type input "[PERSON_NAME]"
click at [631, 150] on label "Joint Debtor" at bounding box center [647, 149] width 32 height 8
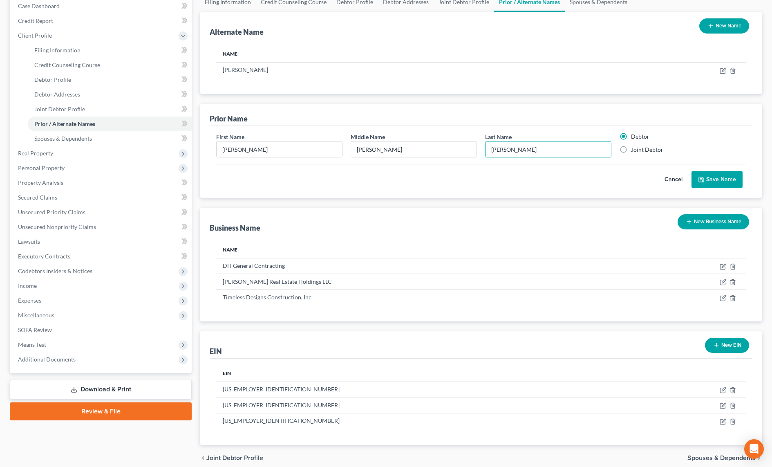
click at [634, 150] on input "Joint Debtor" at bounding box center [636, 147] width 5 height 5
radio input "true"
radio input "false"
click at [709, 179] on button "Save Name" at bounding box center [716, 179] width 51 height 17
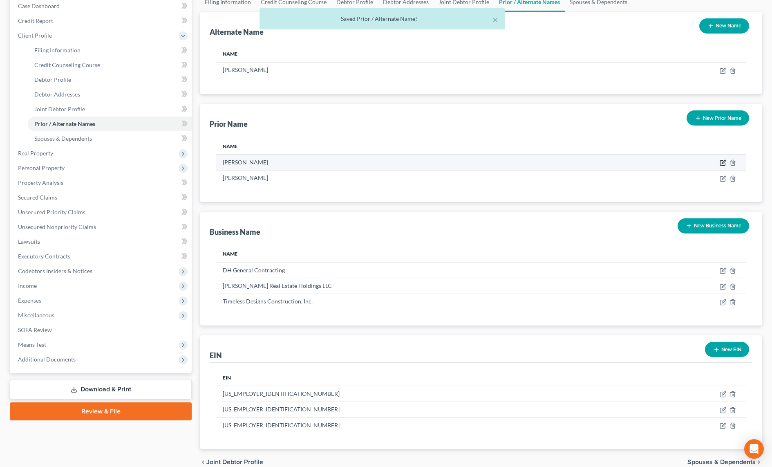
click at [721, 162] on icon "button" at bounding box center [722, 162] width 7 height 7
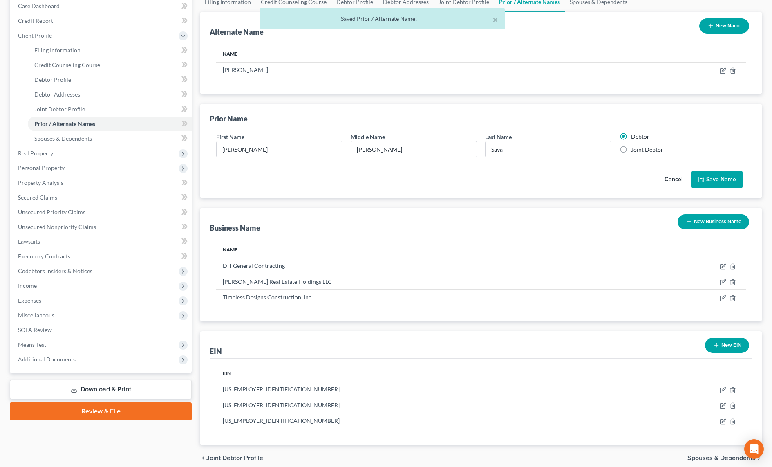
click at [631, 151] on label "Joint Debtor" at bounding box center [647, 149] width 32 height 8
click at [634, 151] on input "Joint Debtor" at bounding box center [636, 147] width 5 height 5
radio input "true"
radio input "false"
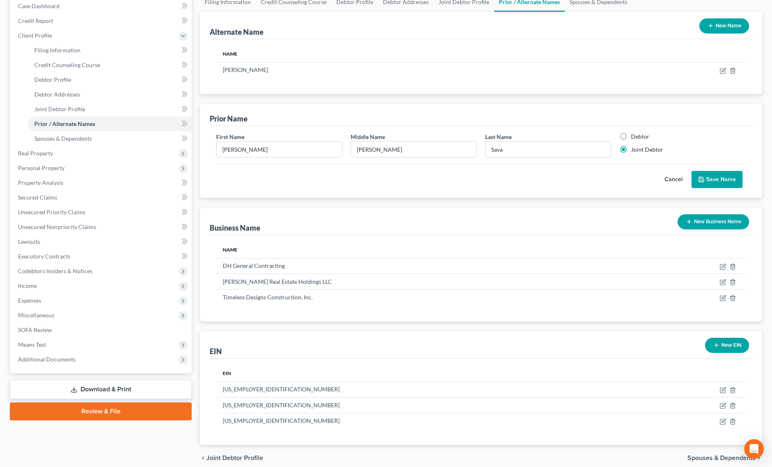
click at [715, 176] on button "Save Name" at bounding box center [716, 179] width 51 height 17
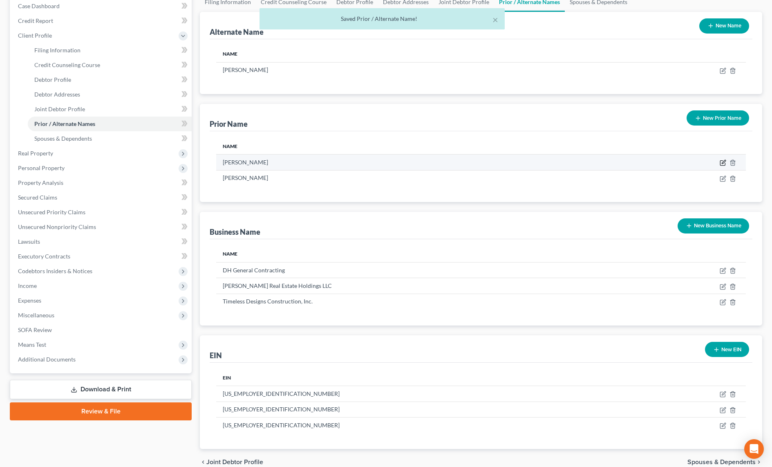
click at [724, 161] on icon "button" at bounding box center [722, 162] width 7 height 7
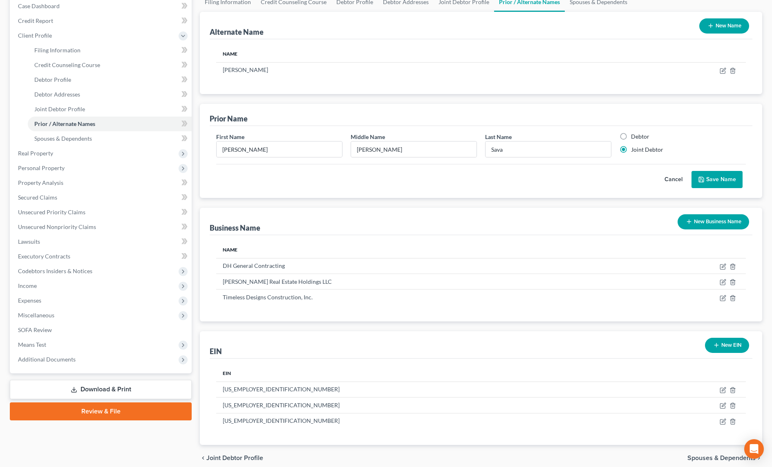
click at [722, 180] on button "Save Name" at bounding box center [716, 179] width 51 height 17
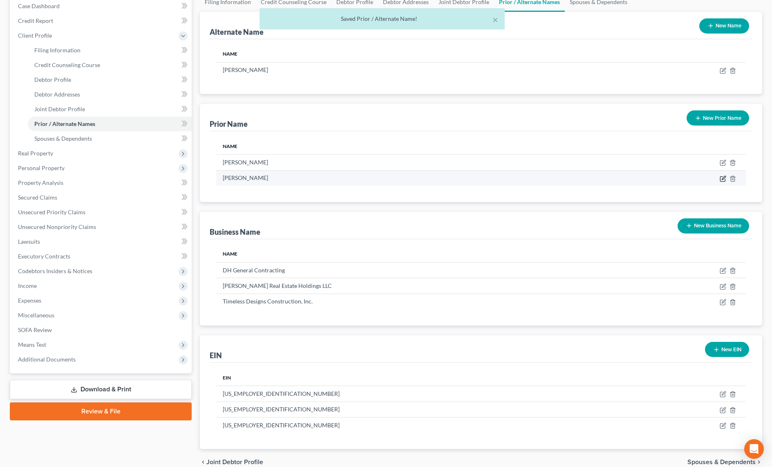
click at [722, 176] on icon "button" at bounding box center [722, 178] width 5 height 5
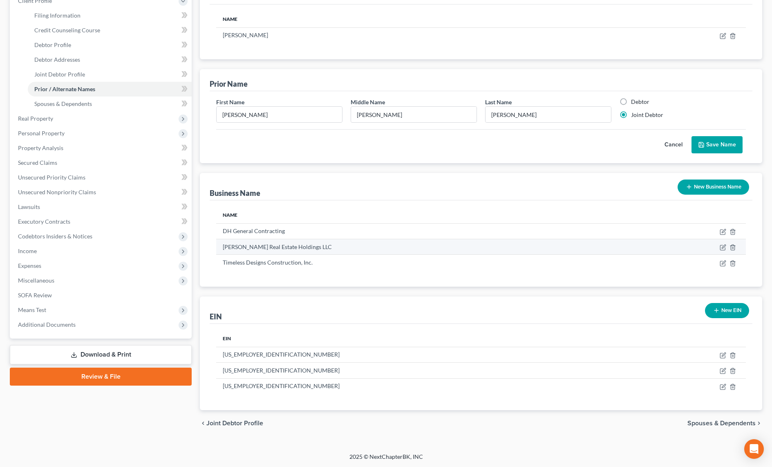
scroll to position [121, 0]
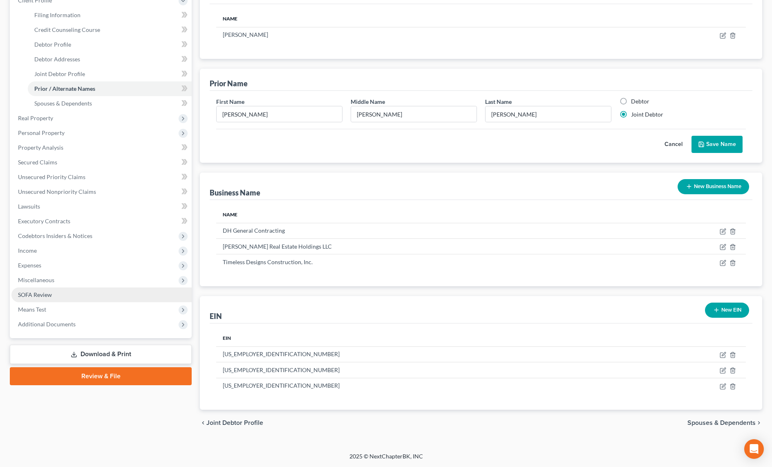
click at [23, 293] on span "SOFA Review" at bounding box center [35, 294] width 34 height 7
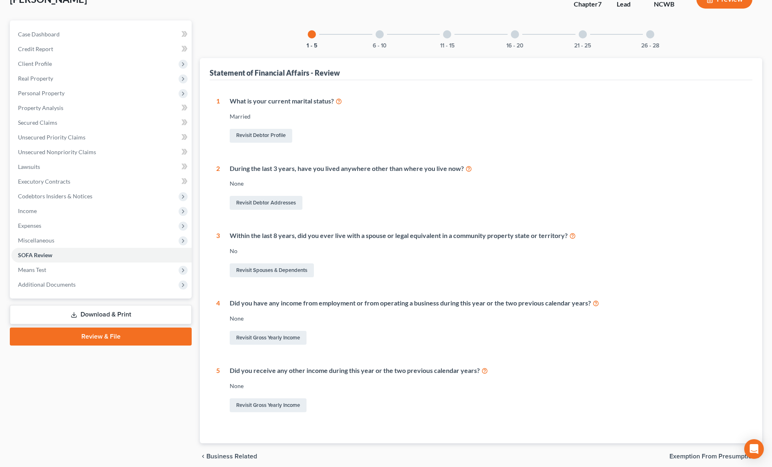
scroll to position [51, 0]
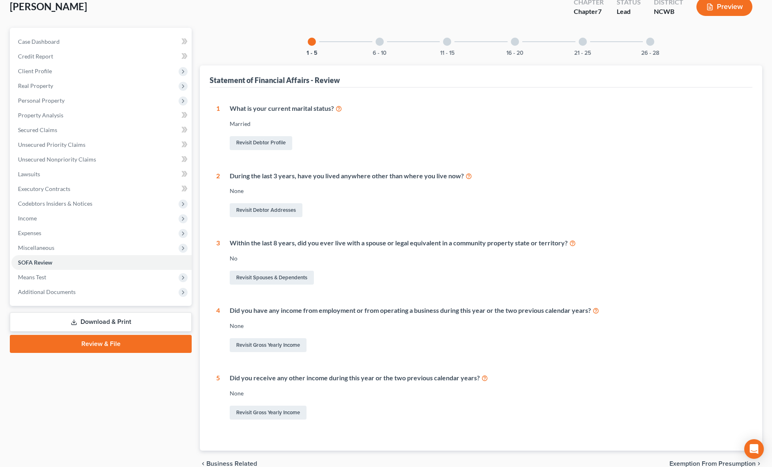
click at [379, 46] on div "6 - 10" at bounding box center [380, 42] width 28 height 28
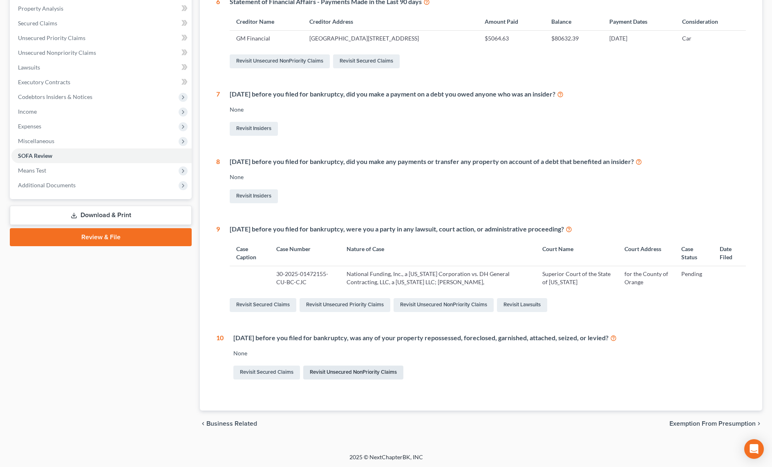
scroll to position [158, 0]
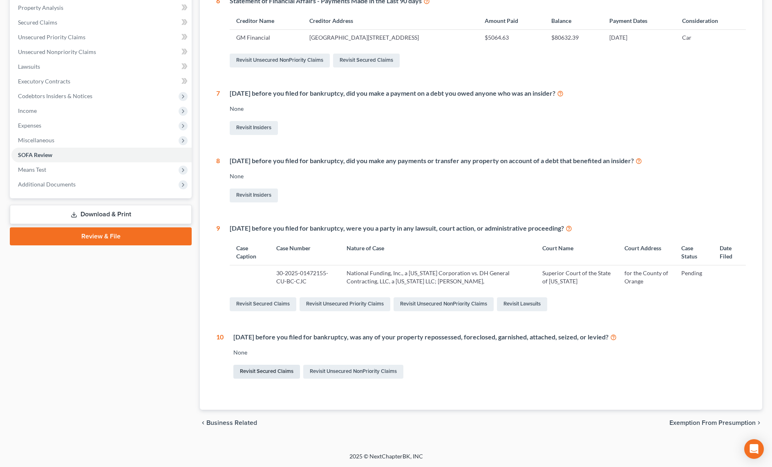
click at [279, 372] on link "Revisit Secured Claims" at bounding box center [266, 371] width 67 height 14
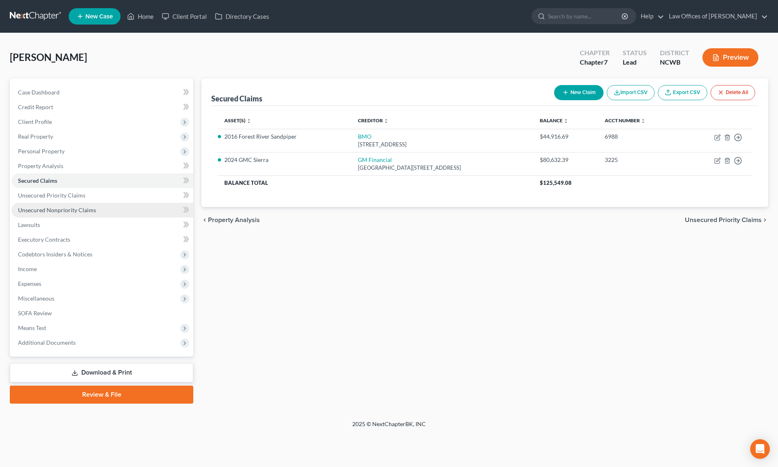
click at [22, 211] on span "Unsecured Nonpriority Claims" at bounding box center [57, 209] width 78 height 7
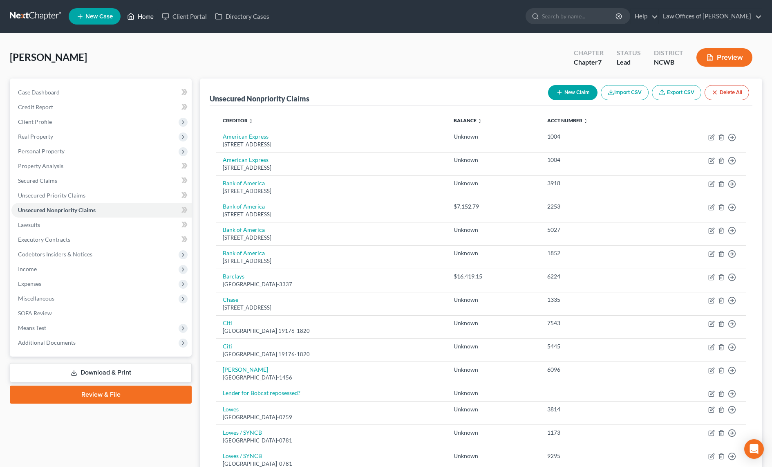
click at [147, 11] on link "Home" at bounding box center [140, 16] width 35 height 15
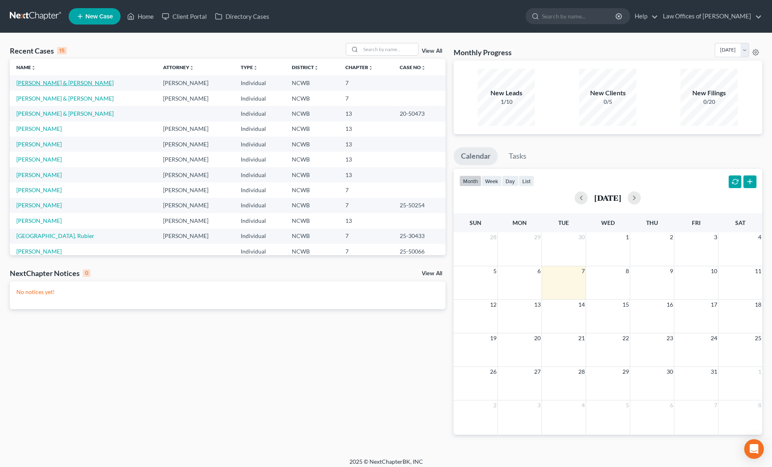
click at [40, 84] on link "[PERSON_NAME] & [PERSON_NAME]" at bounding box center [64, 82] width 97 height 7
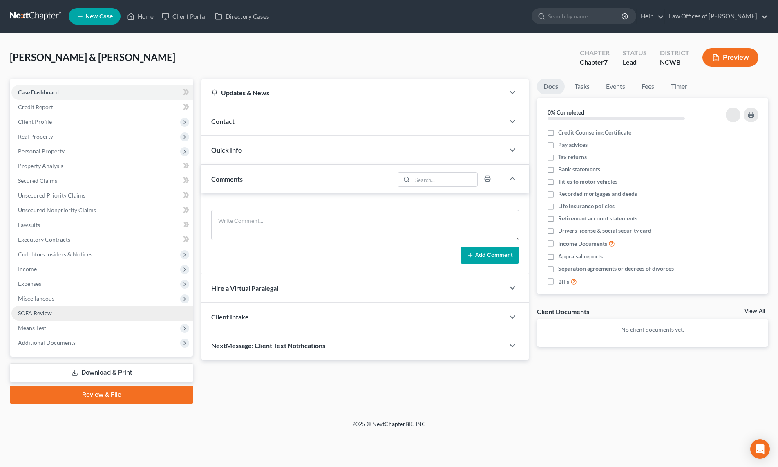
click at [35, 315] on span "SOFA Review" at bounding box center [35, 312] width 34 height 7
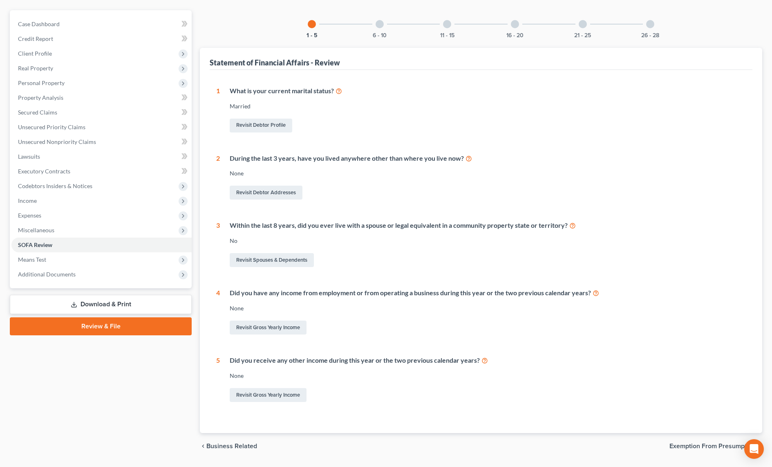
scroll to position [92, 0]
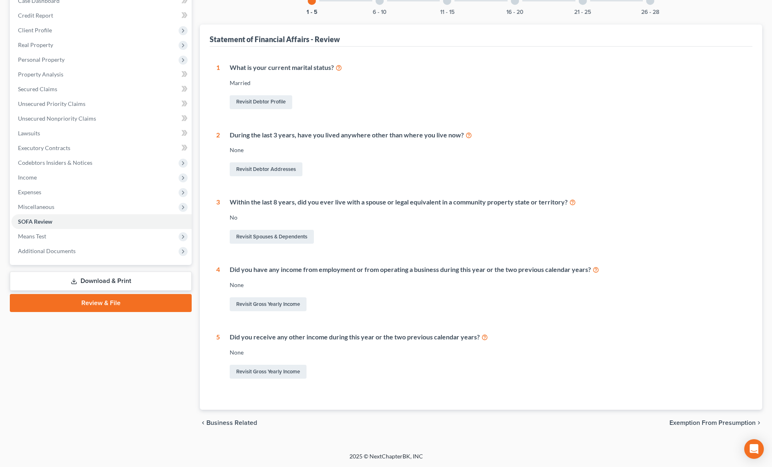
click at [379, 5] on div "6 - 10" at bounding box center [380, 1] width 28 height 28
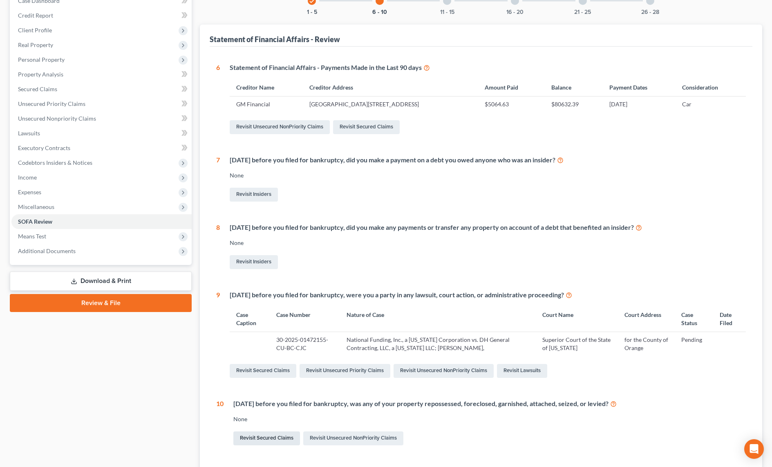
click at [268, 437] on link "Revisit Secured Claims" at bounding box center [266, 438] width 67 height 14
